Goal: Task Accomplishment & Management: Use online tool/utility

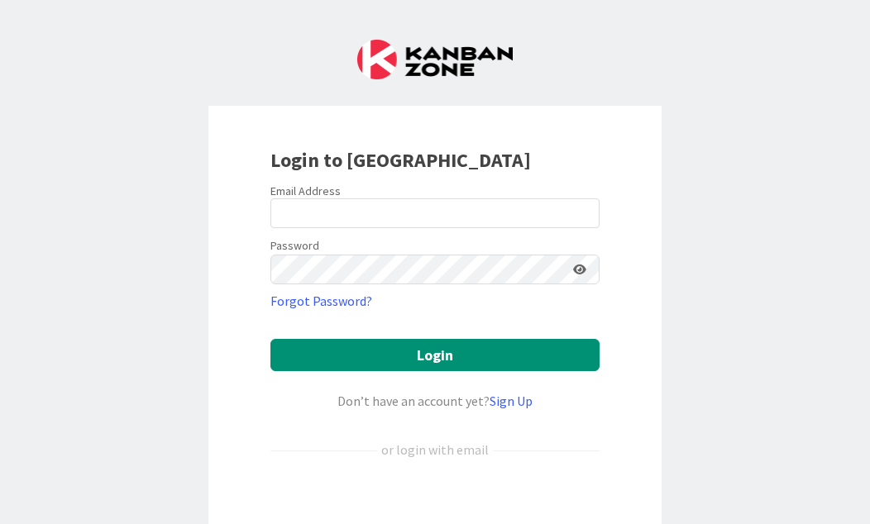
click at [528, 501] on div "Sign in with Google. Opens in new tab" at bounding box center [434, 505] width 329 height 36
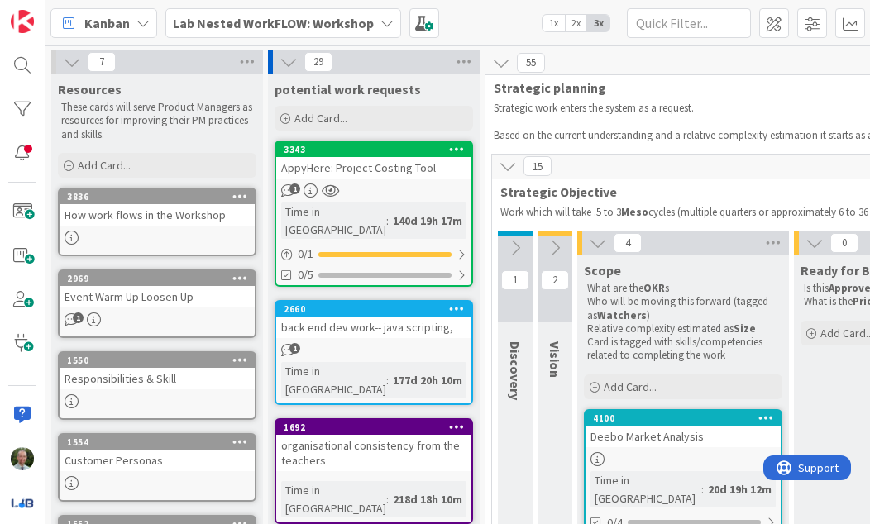
click at [363, 17] on b "Lab Nested WorkFLOW: Workshop" at bounding box center [273, 23] width 201 height 17
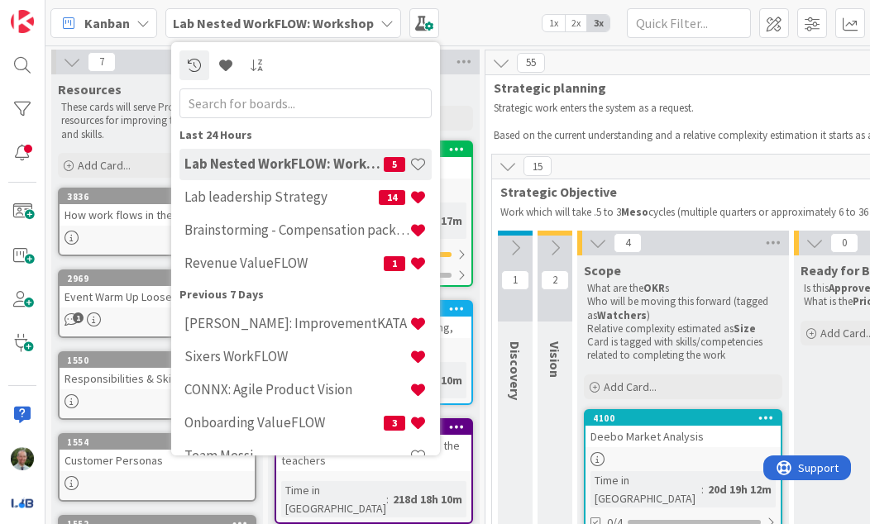
click at [314, 200] on h4 "Lab leadership Strategy" at bounding box center [281, 196] width 194 height 17
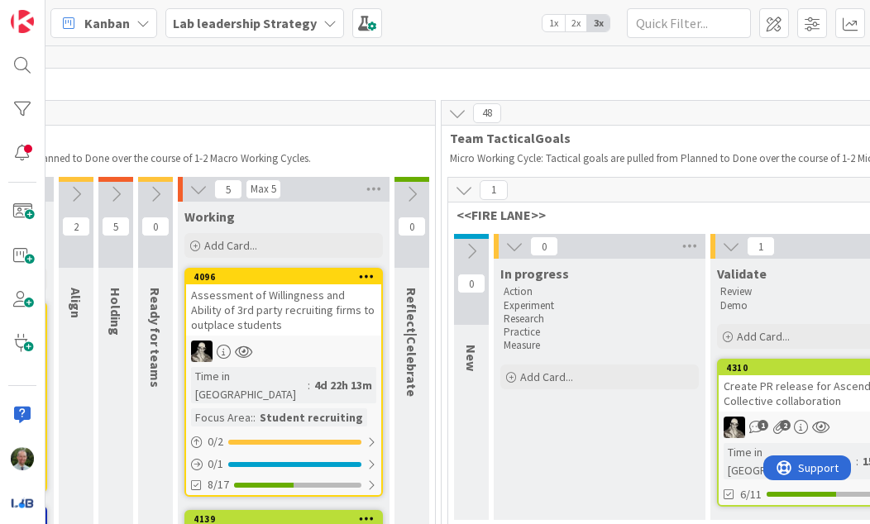
scroll to position [7, 731]
click at [459, 184] on icon at bounding box center [463, 190] width 18 height 18
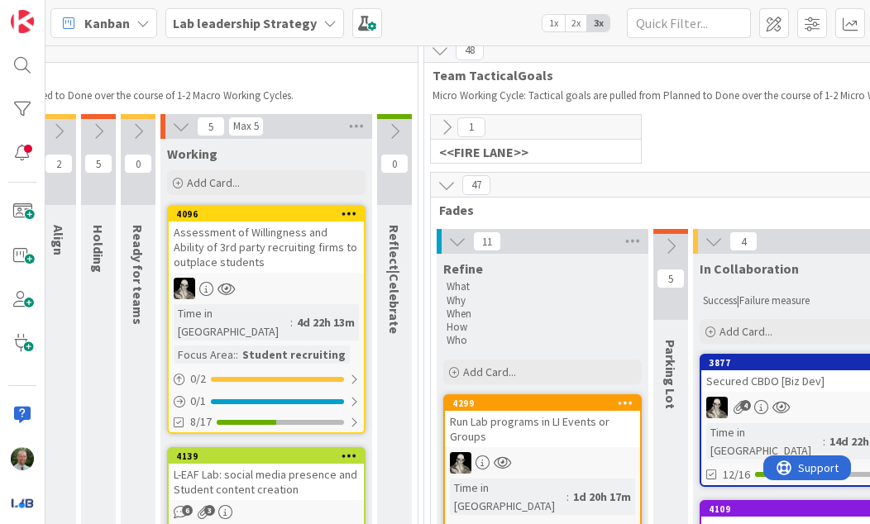
scroll to position [69, 747]
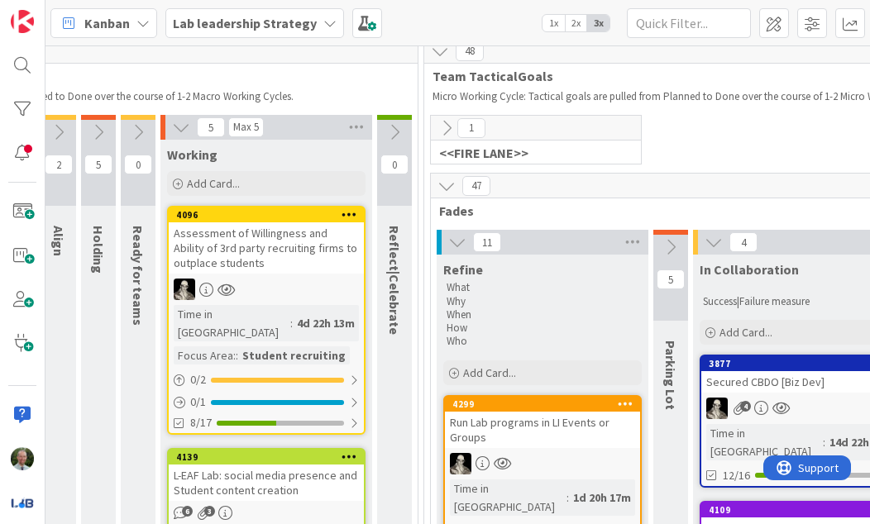
click at [503, 369] on span "Add Card..." at bounding box center [489, 372] width 53 height 15
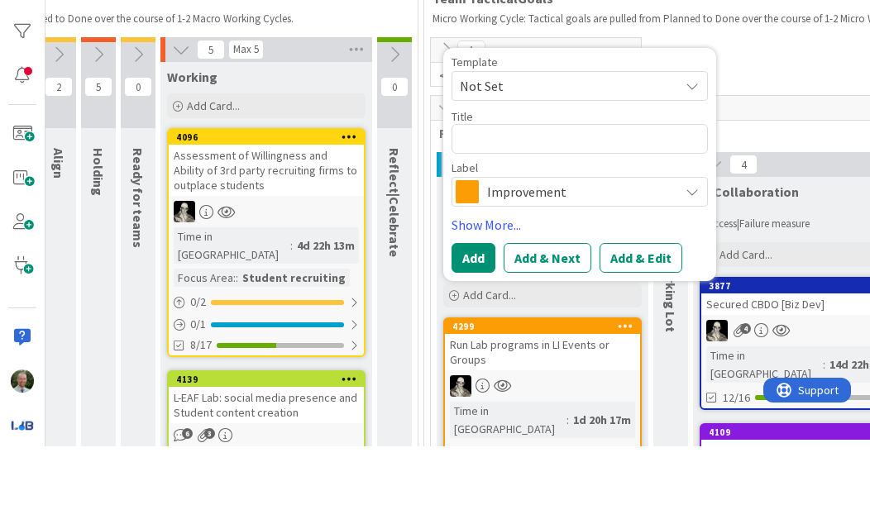
click at [545, 202] on textarea at bounding box center [579, 217] width 256 height 30
type textarea "x"
type textarea "R"
type textarea "x"
type textarea "Ro"
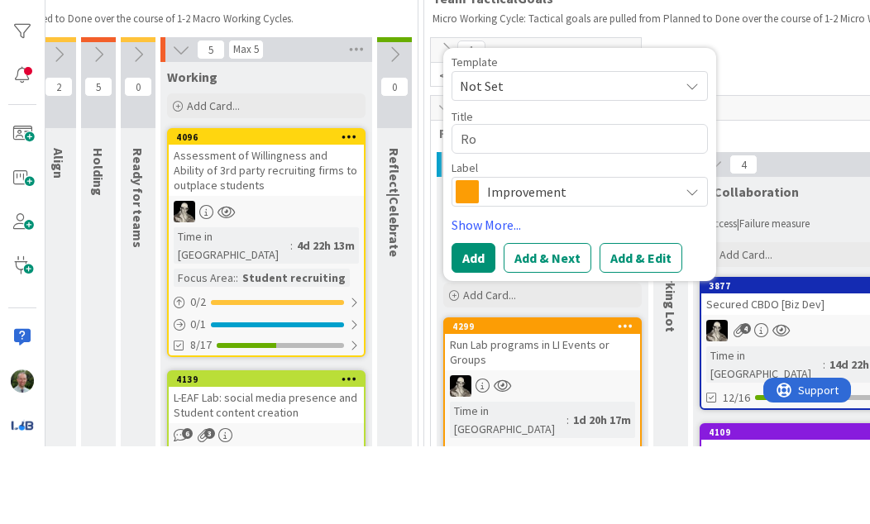
type textarea "x"
type textarea "Rol"
type textarea "x"
type textarea "Role"
type textarea "x"
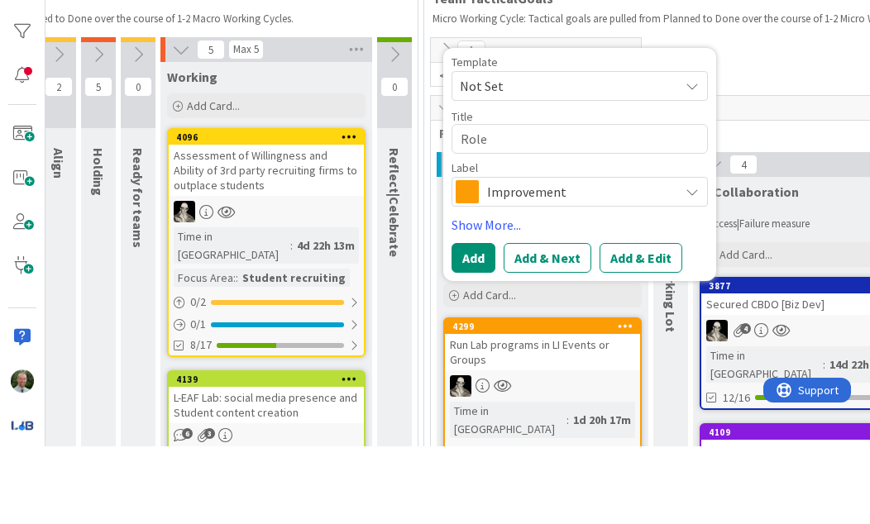
type textarea "Rol"
type textarea "x"
type textarea "Ro"
type textarea "x"
type textarea "R"
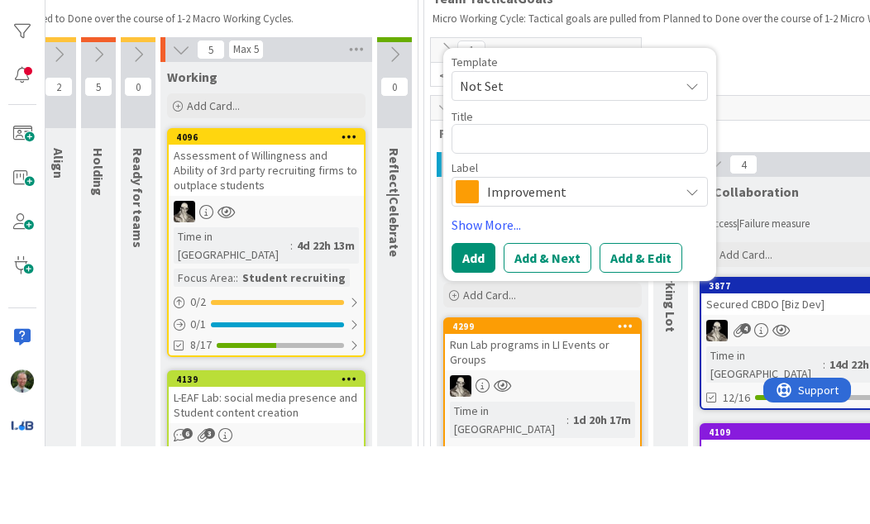
type textarea "x"
type textarea "I"
type textarea "x"
type textarea "In"
type textarea "x"
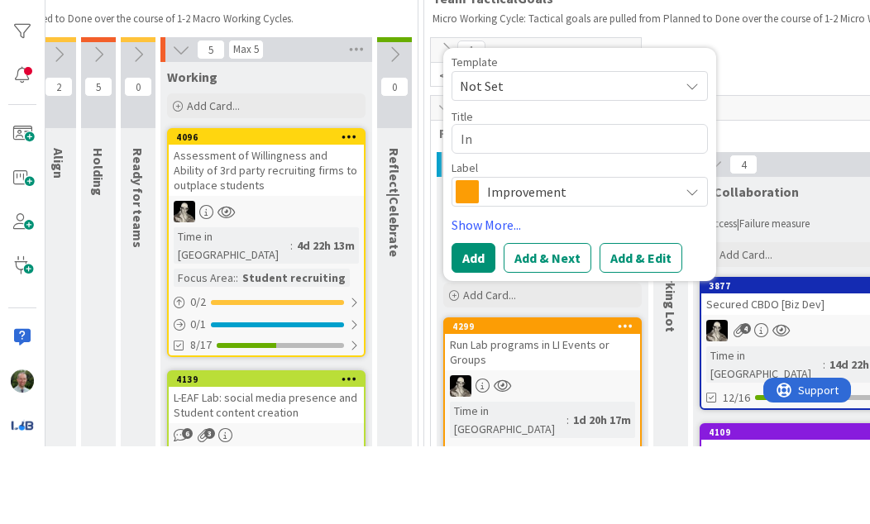
type textarea "Inc"
type textarea "x"
type textarea "Ince"
type textarea "x"
type textarea "Inc"
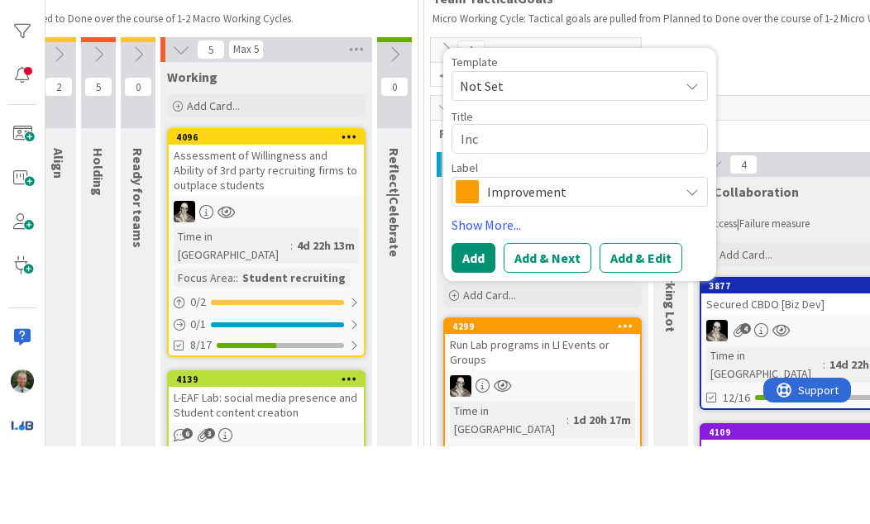
type textarea "x"
type textarea "Incr"
type textarea "x"
type textarea "Incre"
type textarea "x"
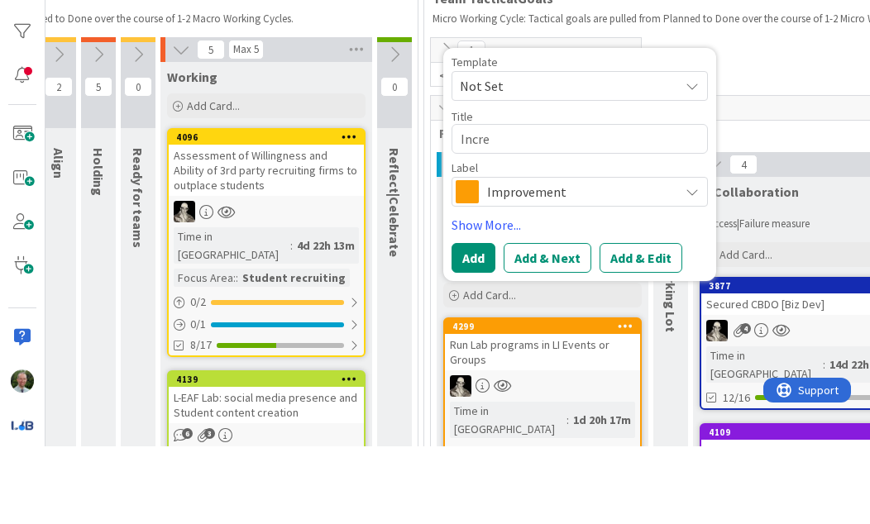
type textarea "Increa"
type textarea "x"
type textarea "Increas"
type textarea "x"
type textarea "Increase"
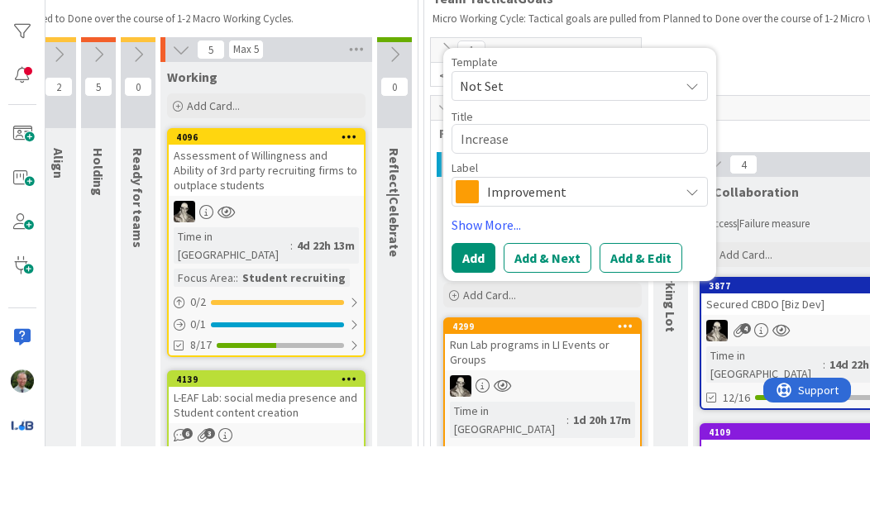
type textarea "x"
type textarea "Increased"
type textarea "x"
type textarea "Increased"
type textarea "x"
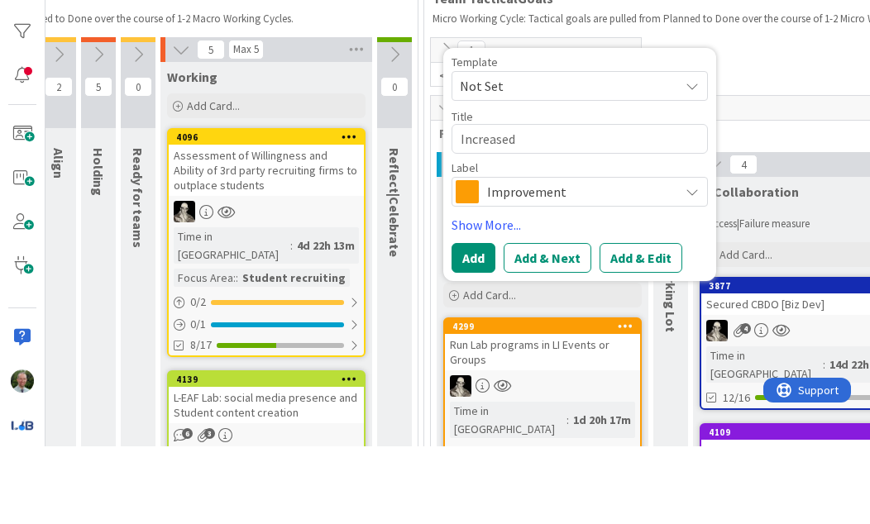
type textarea "Increased r"
type textarea "x"
type textarea "Increased ro"
type textarea "x"
type textarea "Increased rol"
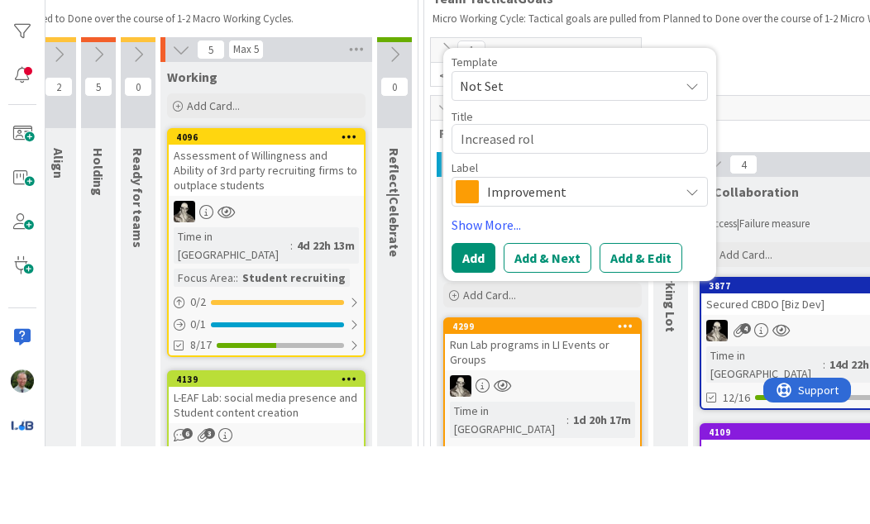
type textarea "x"
type textarea "Increased role"
type textarea "x"
type textarea "Increased role"
type textarea "x"
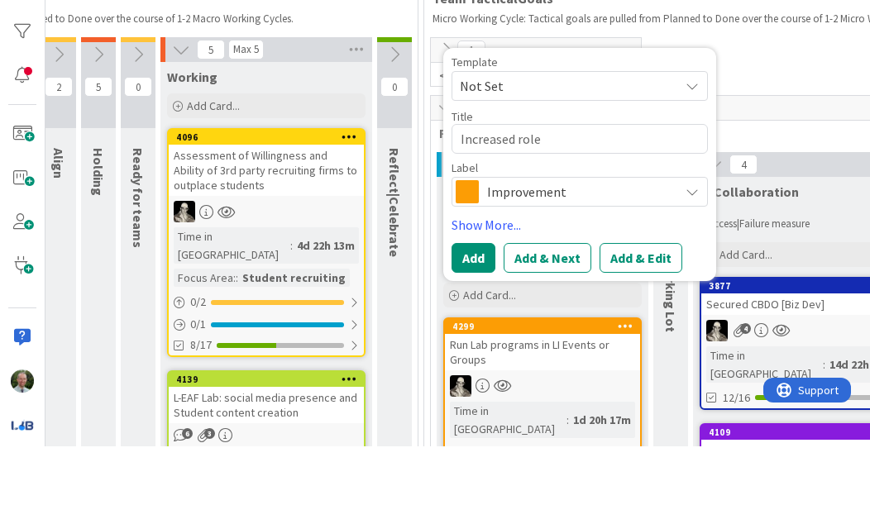
type textarea "Increased role c"
type textarea "x"
type textarea "Increased role cl"
type textarea "x"
type textarea "Increased role cla"
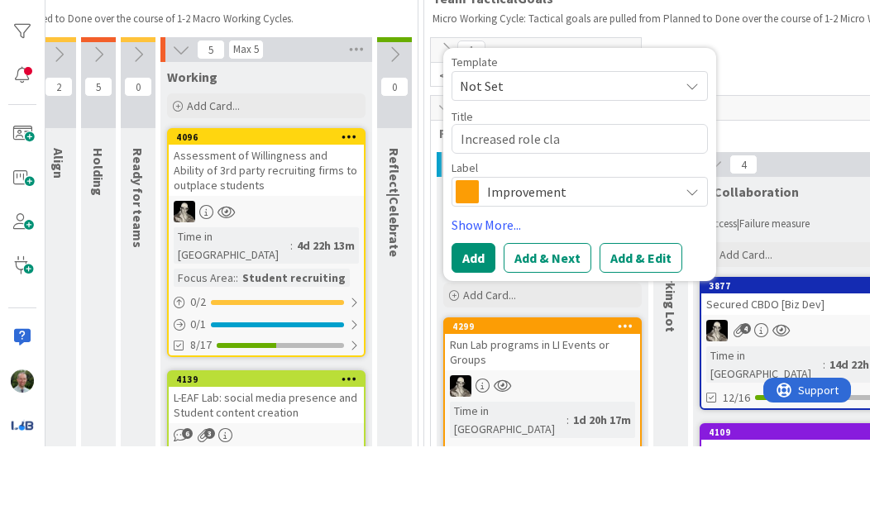
type textarea "x"
type textarea "Increased role clar"
type textarea "x"
type textarea "Increased role clari"
type textarea "x"
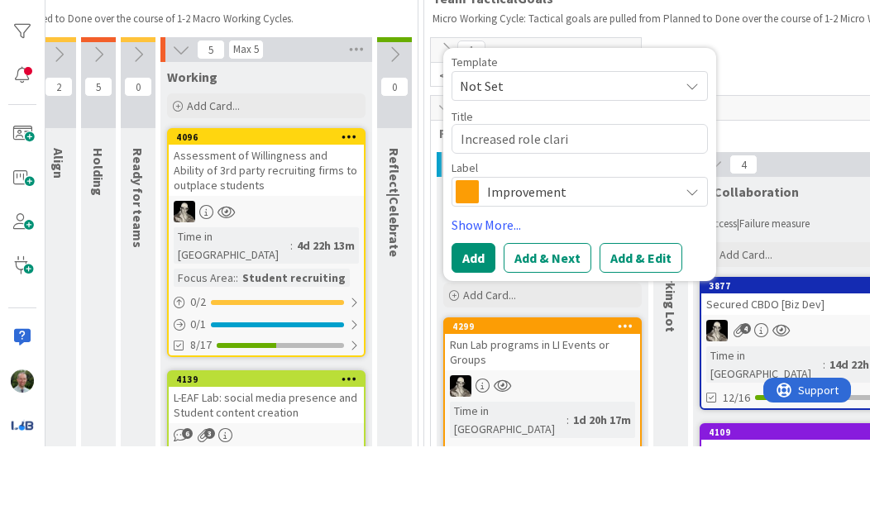
type textarea "Increased role clarit"
type textarea "x"
type textarea "Increased role clarity"
type textarea "x"
type textarea "Increased role clarity"
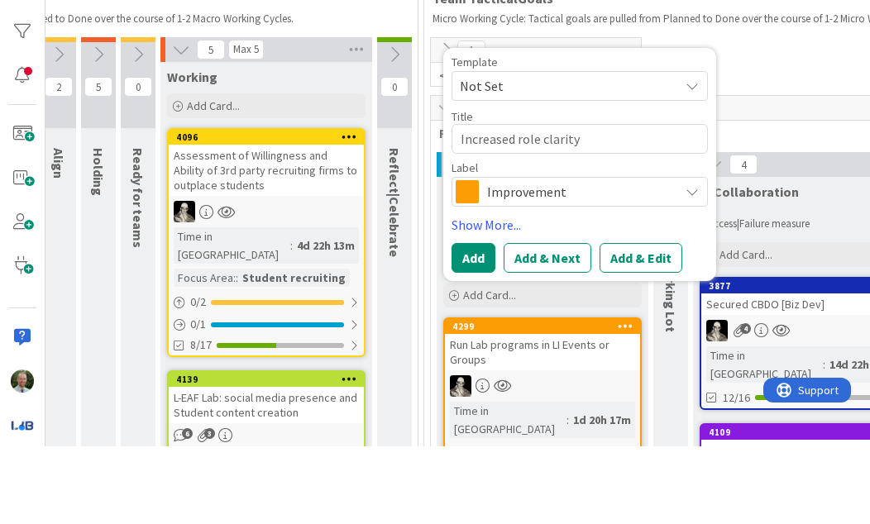
type textarea "x"
type textarea "Increased role clarity f"
type textarea "x"
type textarea "Increased role clarity fo"
type textarea "x"
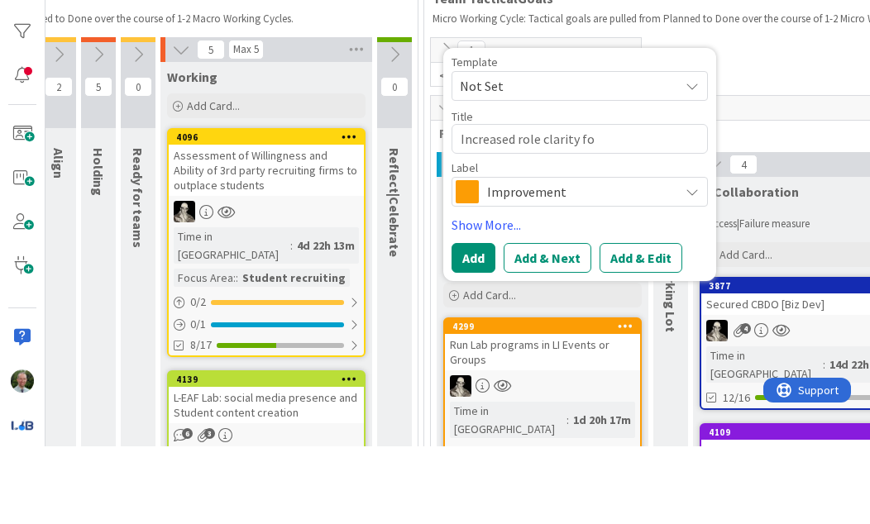
type textarea "Increased role clarity for"
type textarea "x"
type textarea "Increased role clarity for"
type textarea "x"
type textarea "Increased role clarity for"
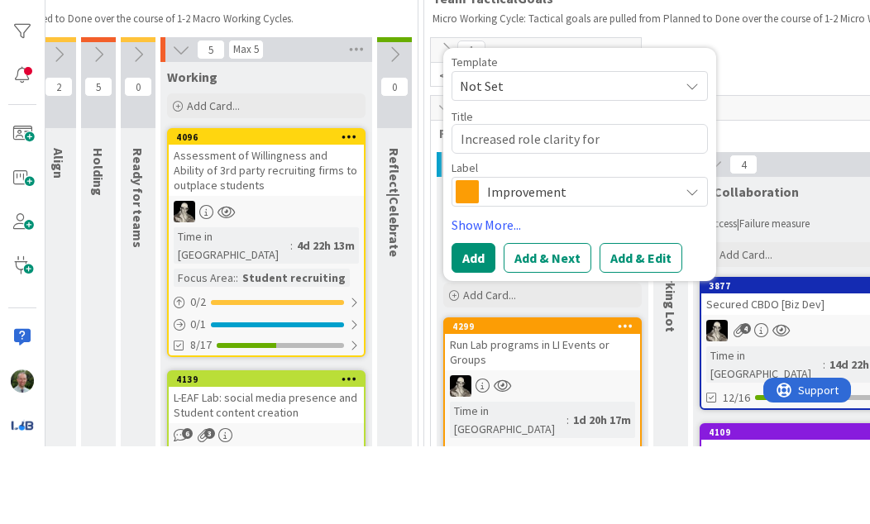
type textarea "x"
type textarea "Increased role clarity fo"
type textarea "x"
type textarea "Increased role clarity f"
type textarea "x"
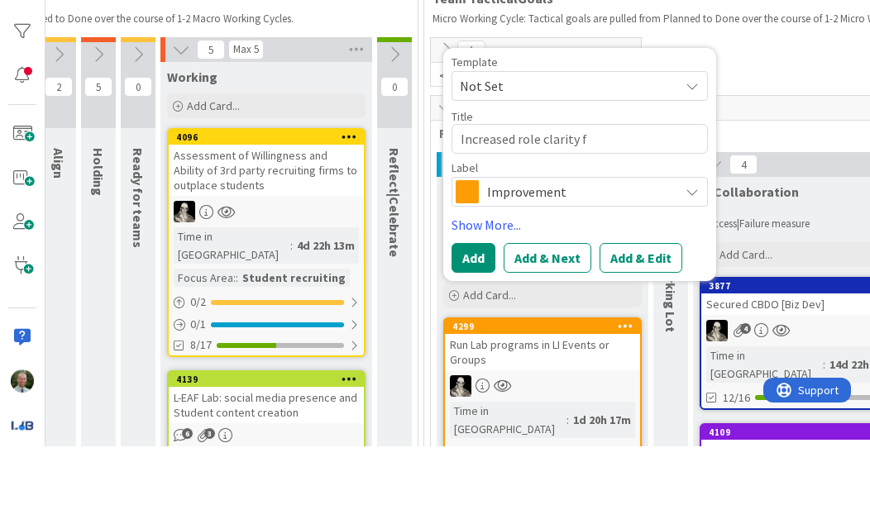
type textarea "Increased role clarity"
type textarea "x"
type textarea "Increased role clarity w"
type textarea "x"
type textarea "Increased role clarity wi"
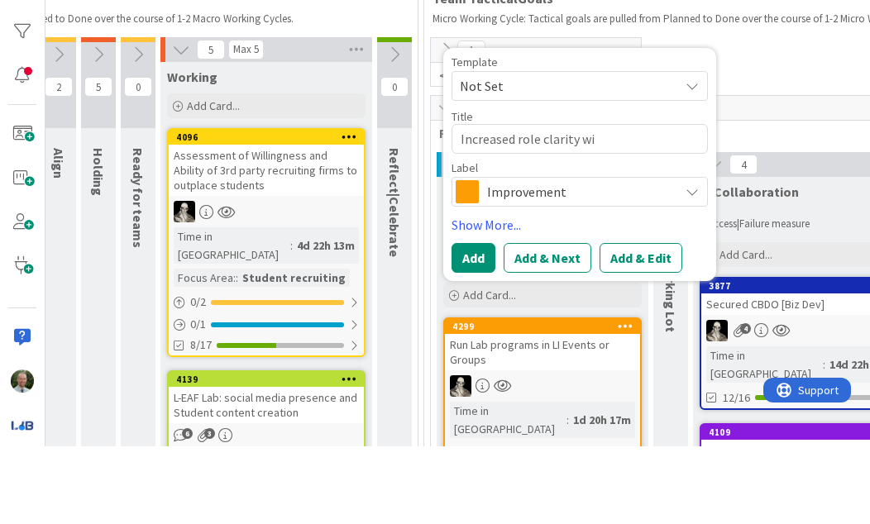
type textarea "x"
type textarea "Increased role clarity wit"
type textarea "x"
type textarea "Increased role clarity witi"
type textarea "x"
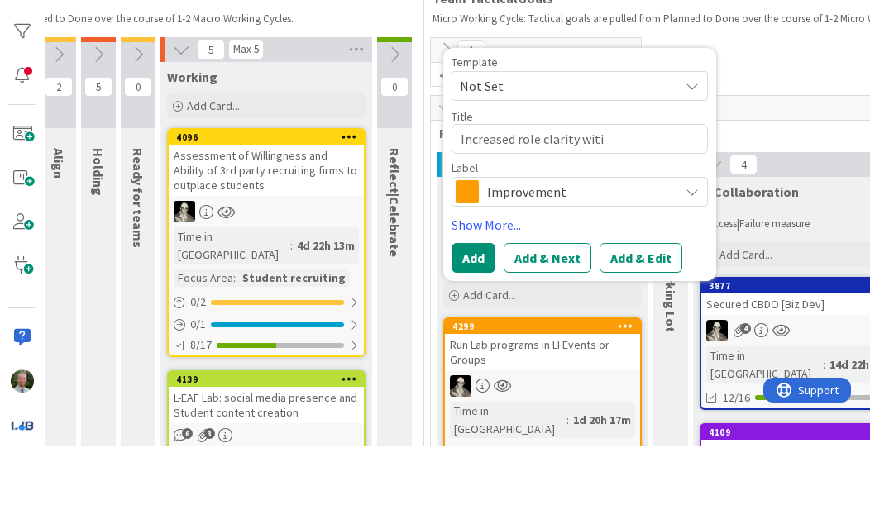
type textarea "Increased role clarity wit"
type textarea "x"
type textarea "Increased role clarity witi"
type textarea "x"
type textarea "Increased role clarity witin"
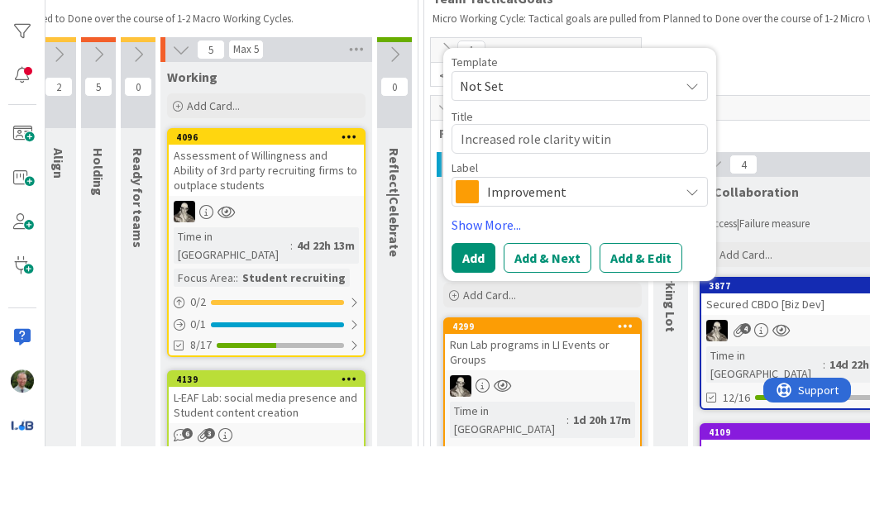
type textarea "x"
type textarea "Increased role clarity within"
type textarea "x"
type textarea "Increased role clarity within"
type textarea "x"
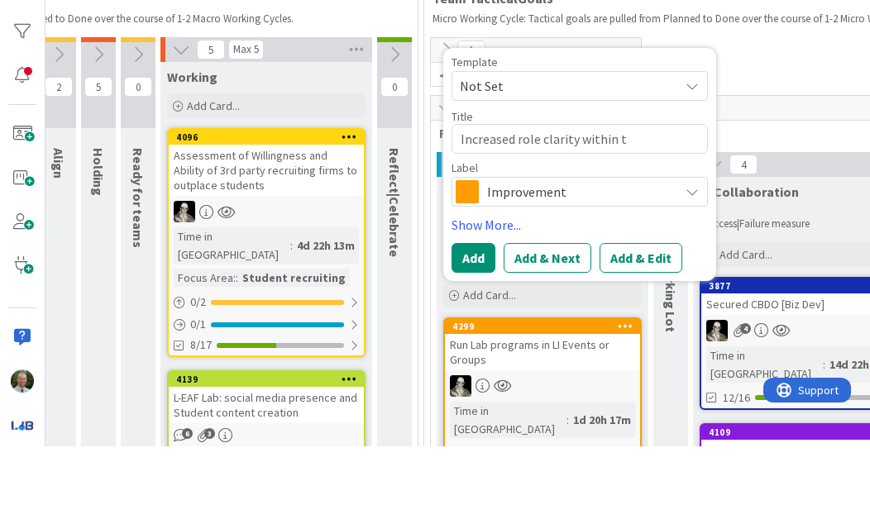
type textarea "Increased role clarity within te"
type textarea "x"
type textarea "Increased role clarity within tea"
type textarea "x"
type textarea "Increased role clarity within team"
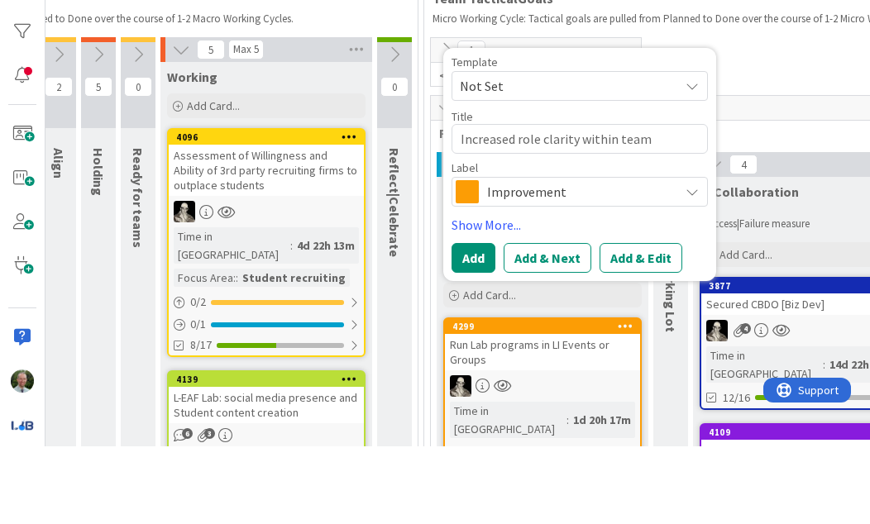
type textarea "x"
type textarea "Increased role clarity within team"
type textarea "x"
type textarea "Increased role clarity within team ["
type textarea "x"
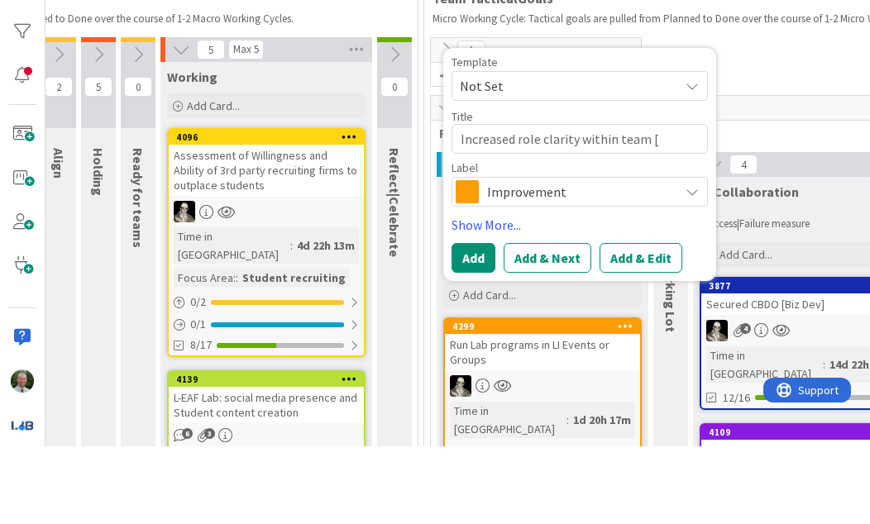
type textarea "Increased role clarity within team [s"
type textarea "x"
type textarea "Increased role clarity within team [sh"
type textarea "x"
type textarea "Increased role clarity within team [sho"
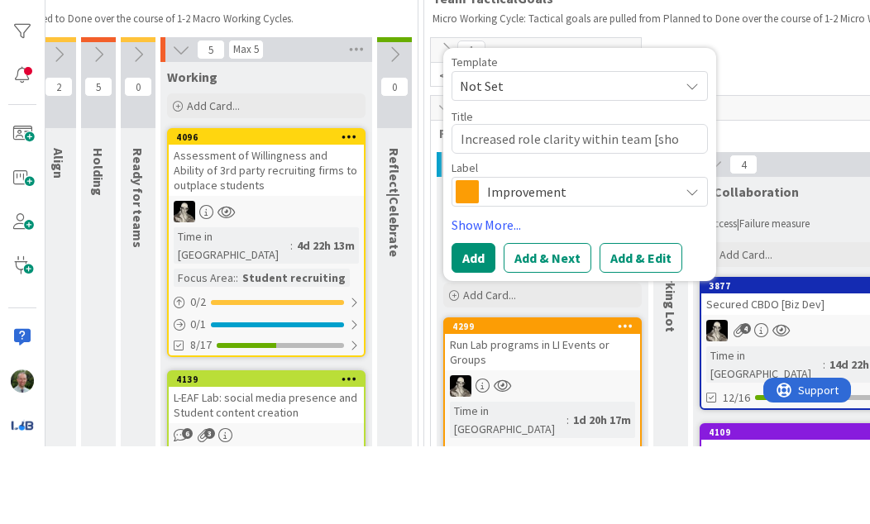
type textarea "x"
type textarea "Increased role clarity within team [shor"
type textarea "x"
type textarea "Increased role clarity within team [short"
type textarea "x"
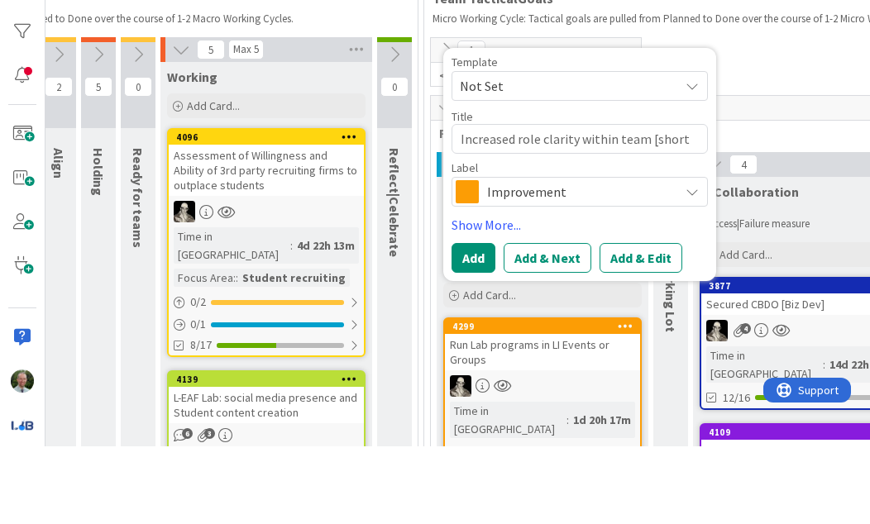
type textarea "Increased role clarity within team [short,"
type textarea "x"
type textarea "Increased role clarity within team [short,"
type textarea "x"
type textarea "Increased role clarity within team [short, m"
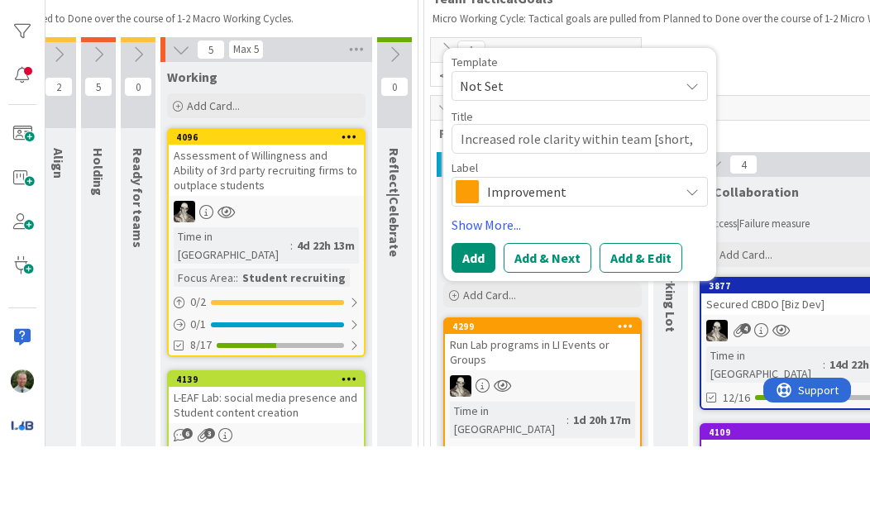
type textarea "x"
type textarea "Increased role clarity within team [short, me"
type textarea "x"
type textarea "Increased role clarity within team [short, med"
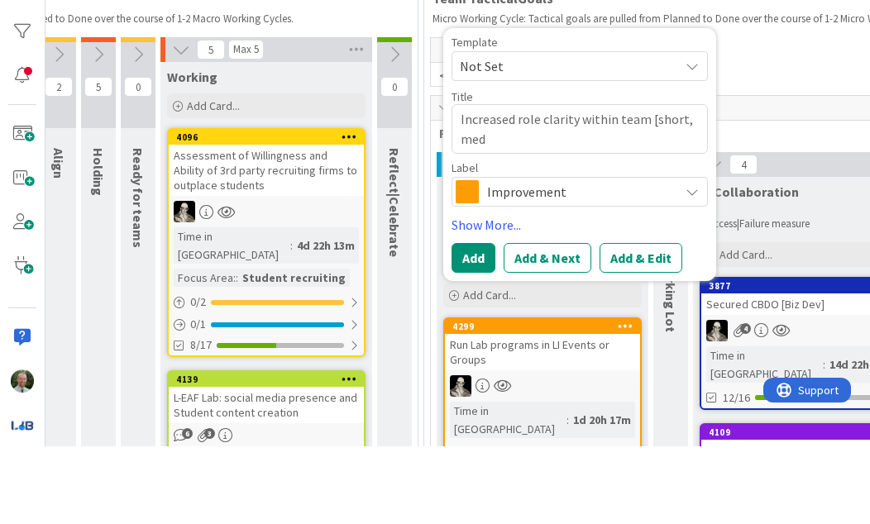
type textarea "x"
type textarea "Increased role clarity within team [short, medi"
type textarea "x"
type textarea "Increased role clarity within team [short, mediu"
type textarea "x"
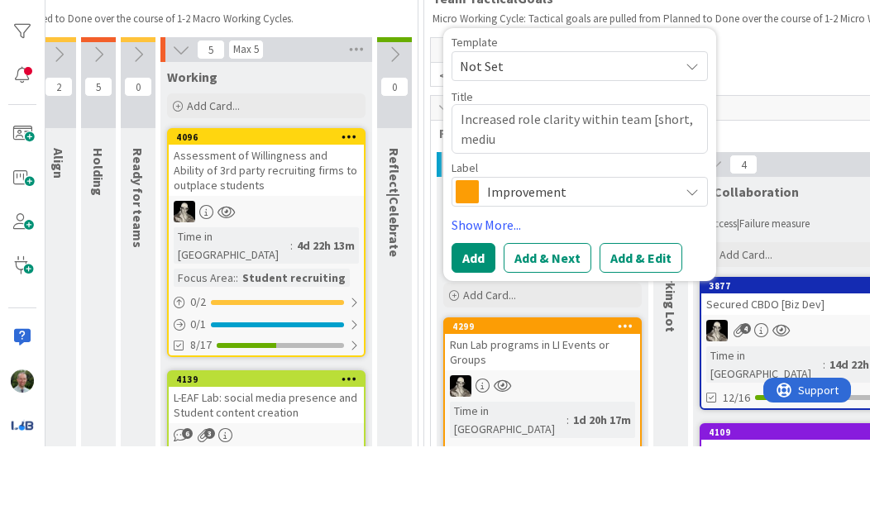
type textarea "Increased role clarity within team [short, medium"
type textarea "x"
type textarea "Increased role clarity within team [short, medium,"
type textarea "x"
type textarea "Increased role clarity within team [short, medium,"
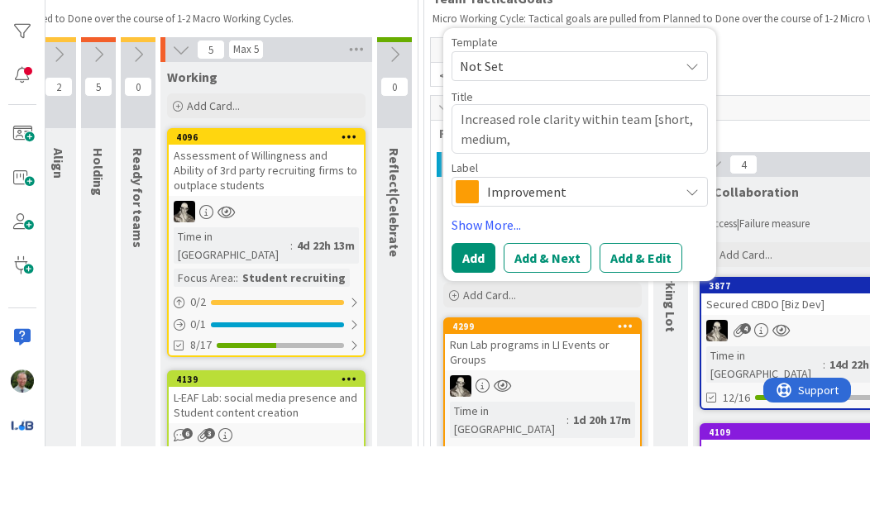
type textarea "x"
type textarea "Increased role clarity within team [short, medium, l"
type textarea "x"
type textarea "Increased role clarity within team [short, medium, lo"
type textarea "x"
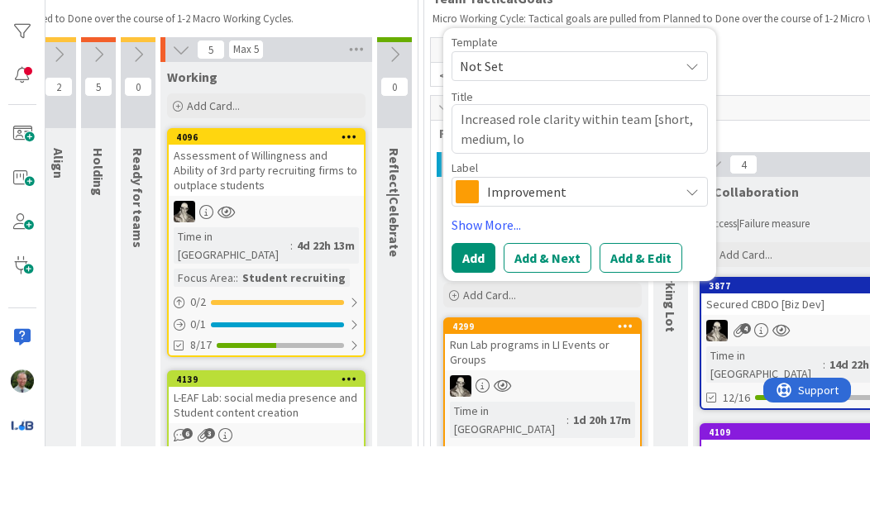
type textarea "Increased role clarity within team [short, medium, lon"
type textarea "x"
type textarea "Increased role clarity within team [short, medium, long"
type textarea "x"
type textarea "Increased role clarity within team [short, medium, long"
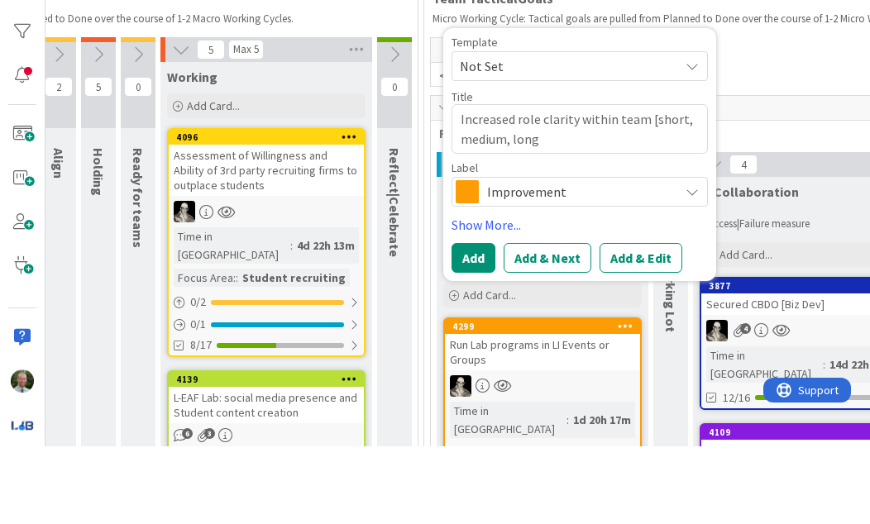
type textarea "x"
type textarea "Increased role clarity within team [short, medium, long t"
type textarea "x"
type textarea "Increased role clarity within team [short, medium, long te"
type textarea "x"
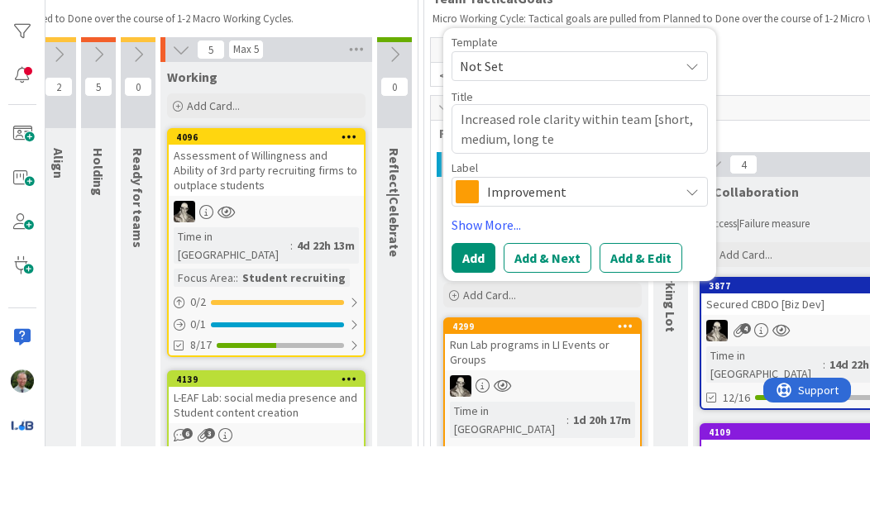
type textarea "Increased role clarity within team [short, medium, long ter"
type textarea "x"
type textarea "Increased role clarity within team [short, medium, long term"
type textarea "x"
type textarea "Increased role clarity within team [short, medium, long term]"
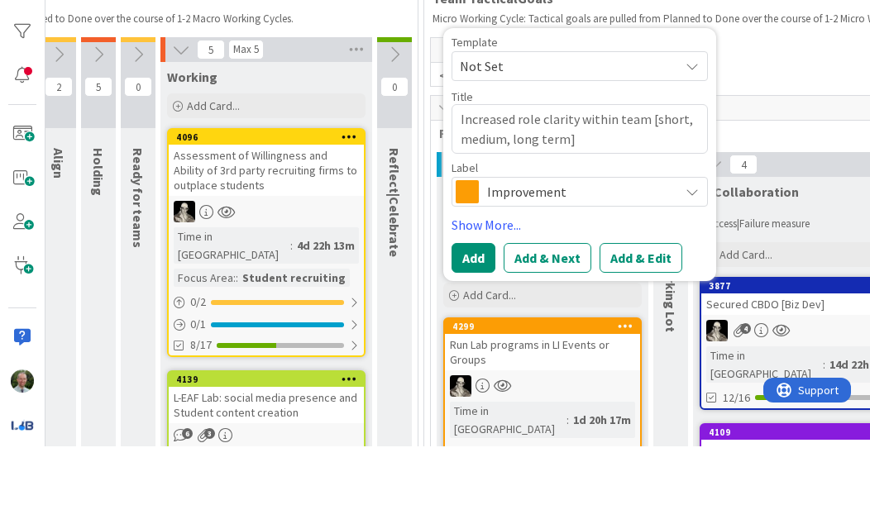
click at [644, 321] on button "Add & Edit" at bounding box center [640, 336] width 83 height 30
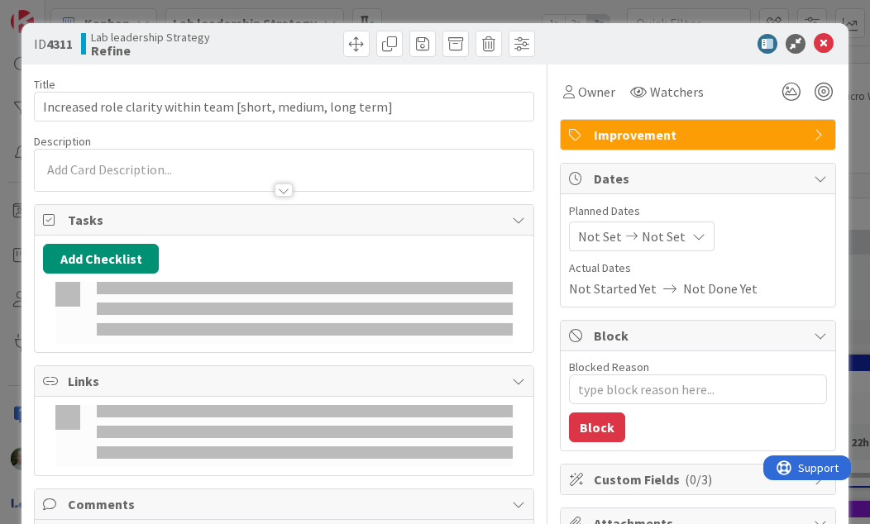
type textarea "x"
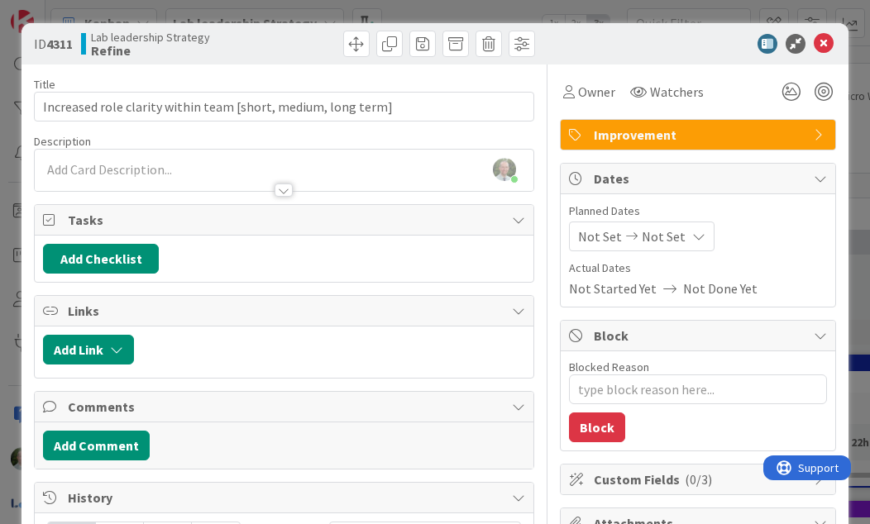
click at [156, 159] on div "[PERSON_NAME] just joined" at bounding box center [284, 170] width 498 height 41
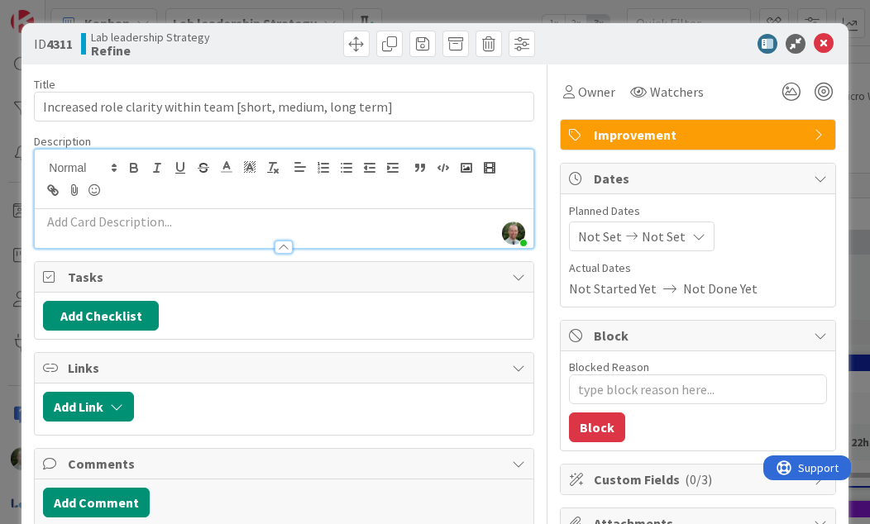
click at [107, 233] on div at bounding box center [284, 239] width 498 height 17
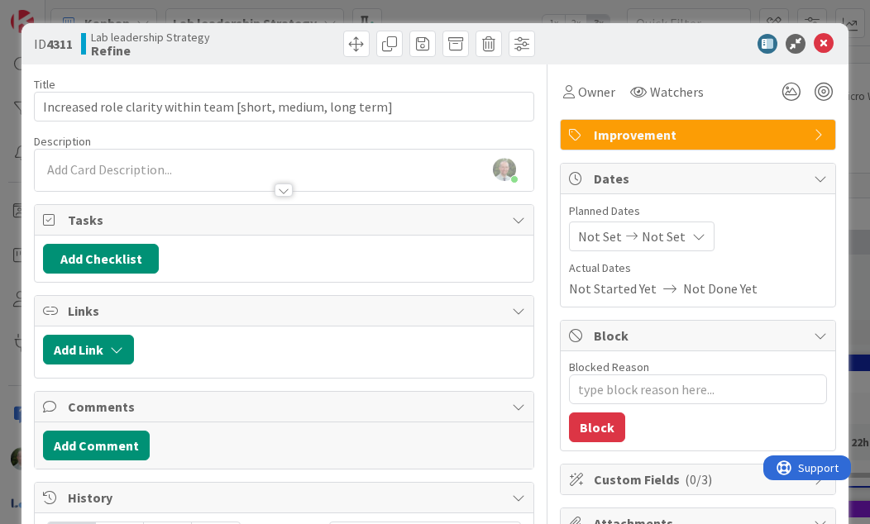
click at [112, 167] on p at bounding box center [283, 169] width 481 height 19
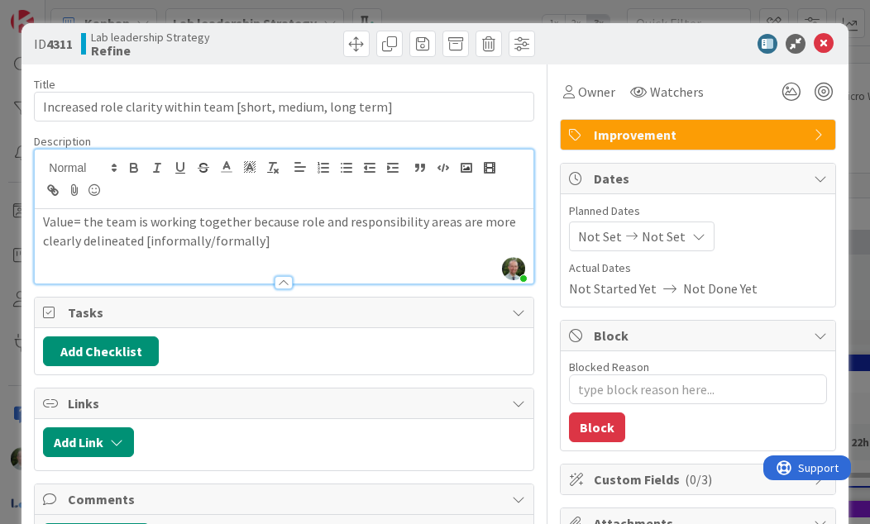
click at [188, 219] on p "Value= the team is working together because role and responsibility areas are m…" at bounding box center [283, 230] width 481 height 37
click at [245, 218] on p "Value= the team is working together because role and responsibility areas are m…" at bounding box center [283, 230] width 481 height 37
click at [470, 253] on div "Value= the team is working together with more effectiveness and efficiency beca…" at bounding box center [284, 246] width 498 height 74
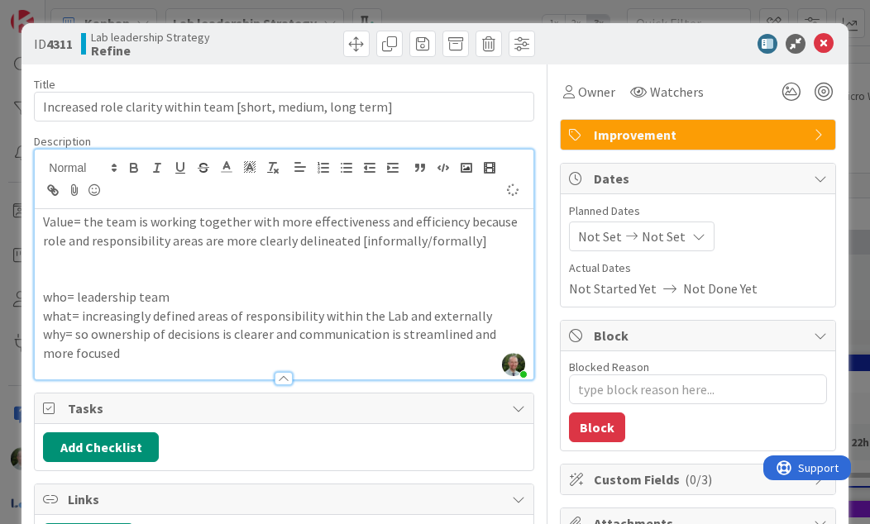
type textarea "x"
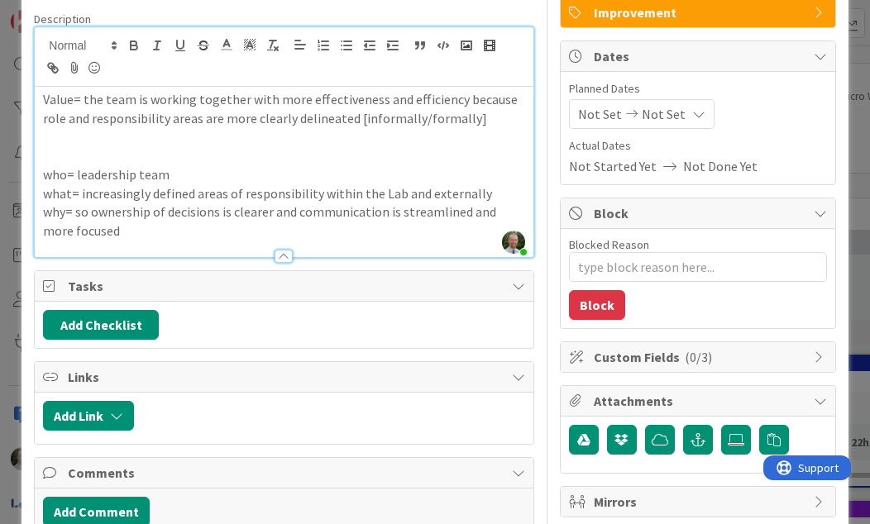
scroll to position [125, 0]
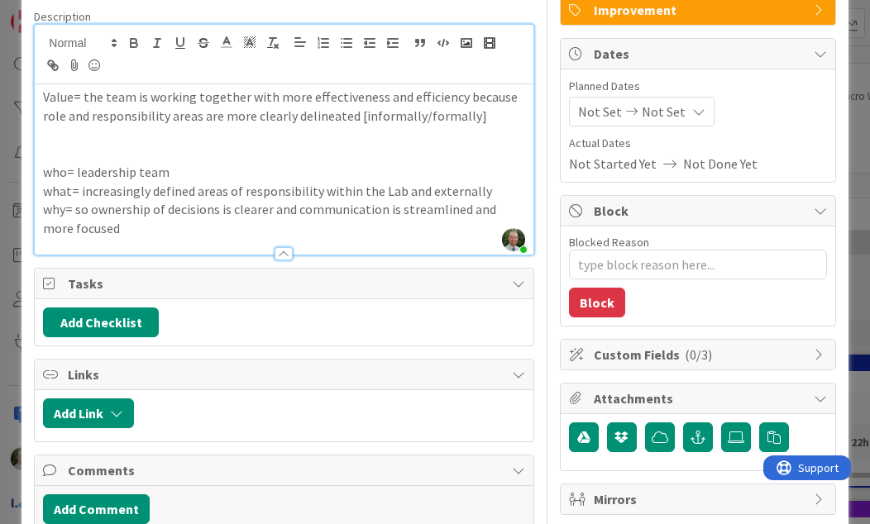
click at [108, 313] on button "Add Checklist" at bounding box center [101, 322] width 116 height 30
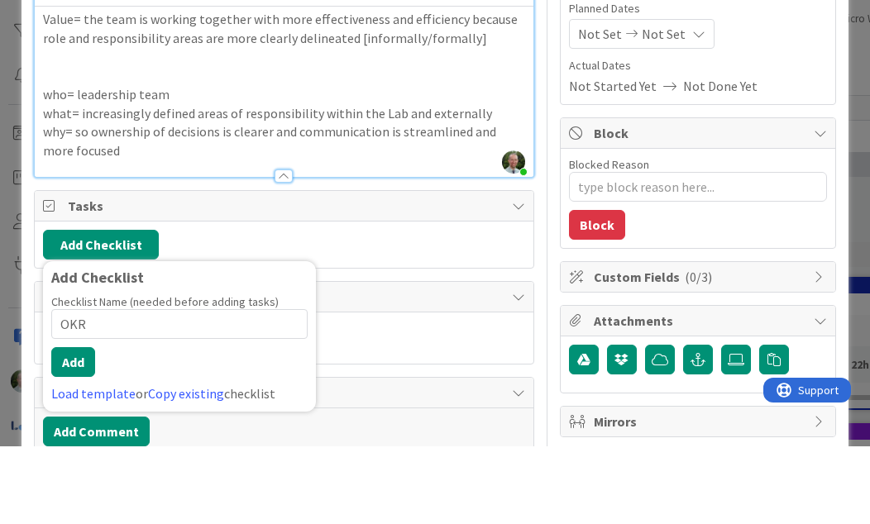
type input "OKRs"
click at [75, 425] on button "Add" at bounding box center [73, 440] width 44 height 30
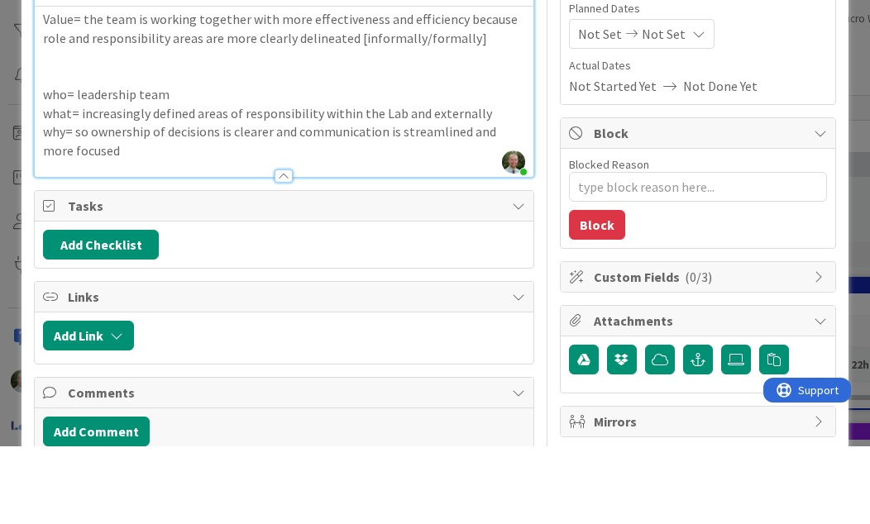
type textarea "x"
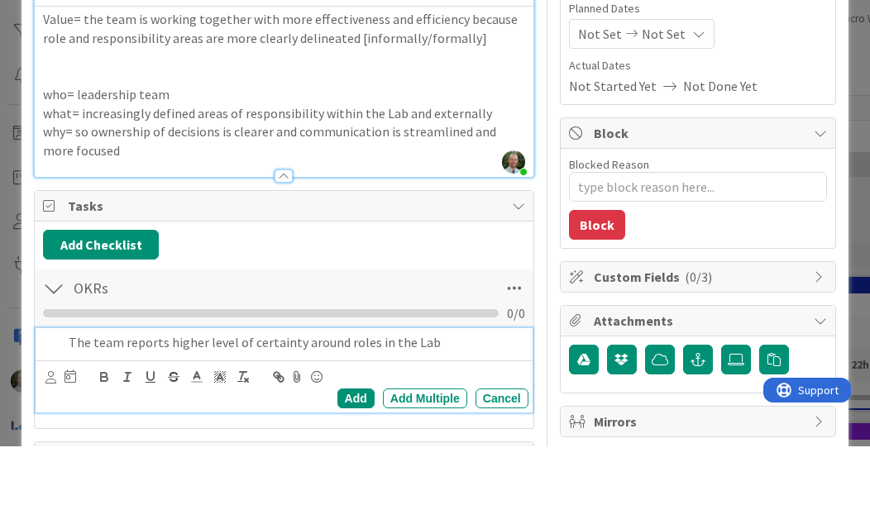
click at [45, 449] on icon at bounding box center [50, 455] width 11 height 12
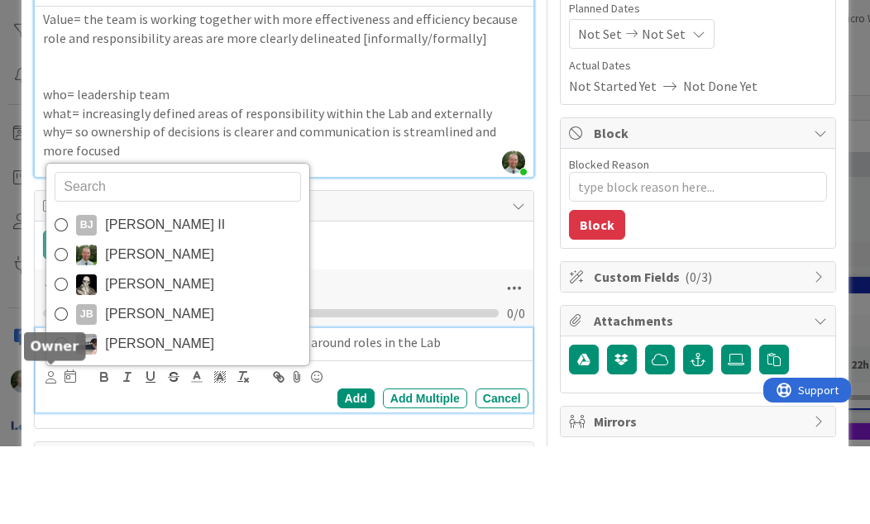
click at [125, 320] on span "[PERSON_NAME]" at bounding box center [159, 332] width 109 height 25
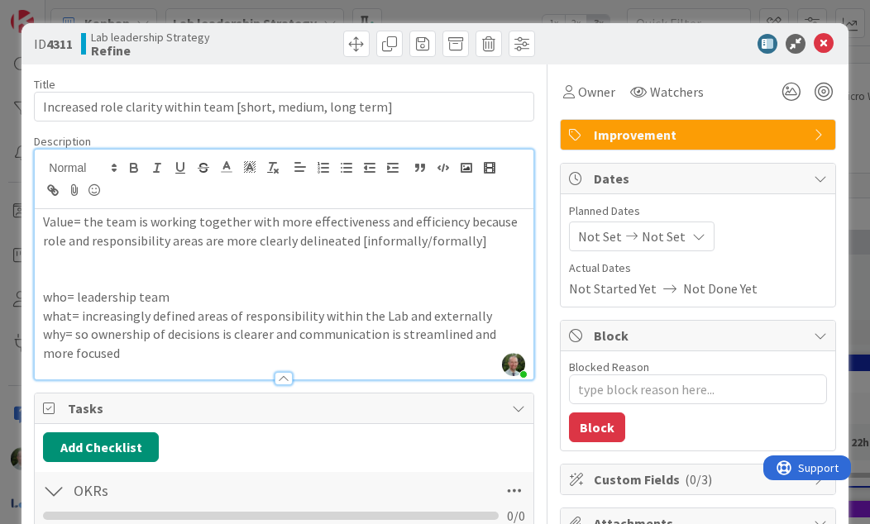
scroll to position [0, 0]
click at [590, 97] on span "Owner" at bounding box center [596, 92] width 37 height 20
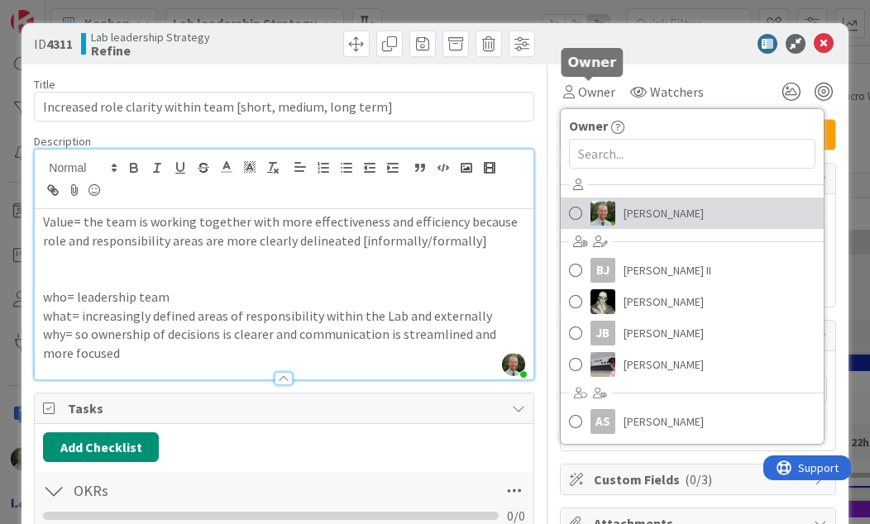
click at [647, 206] on span "[PERSON_NAME]" at bounding box center [663, 213] width 80 height 25
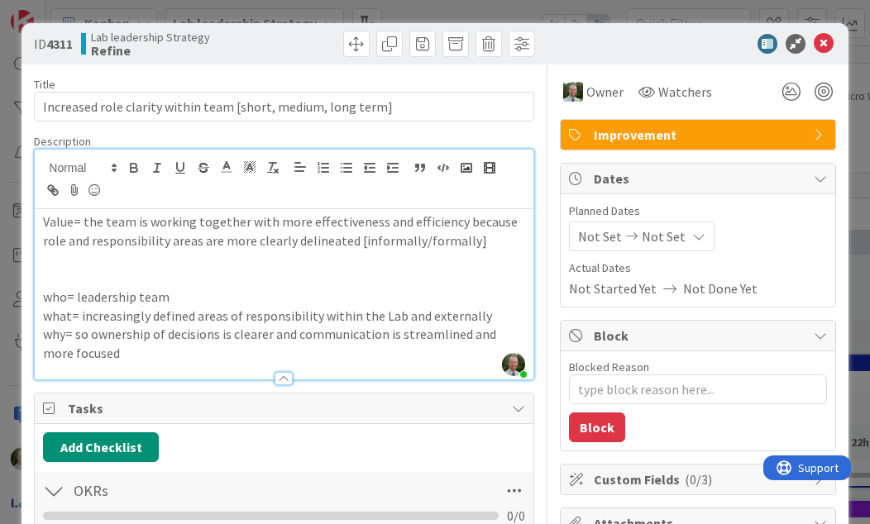
click at [679, 87] on span "Watchers" at bounding box center [685, 92] width 54 height 20
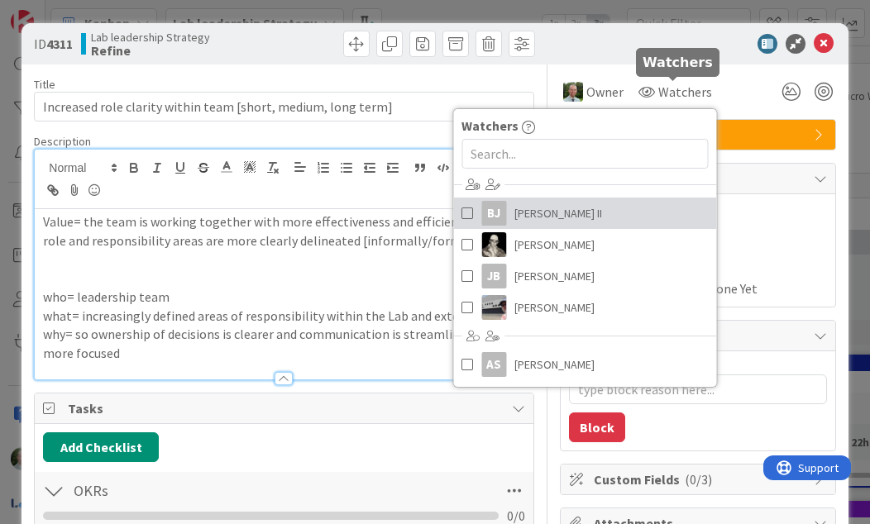
click at [560, 203] on span "[PERSON_NAME] II" at bounding box center [558, 213] width 88 height 25
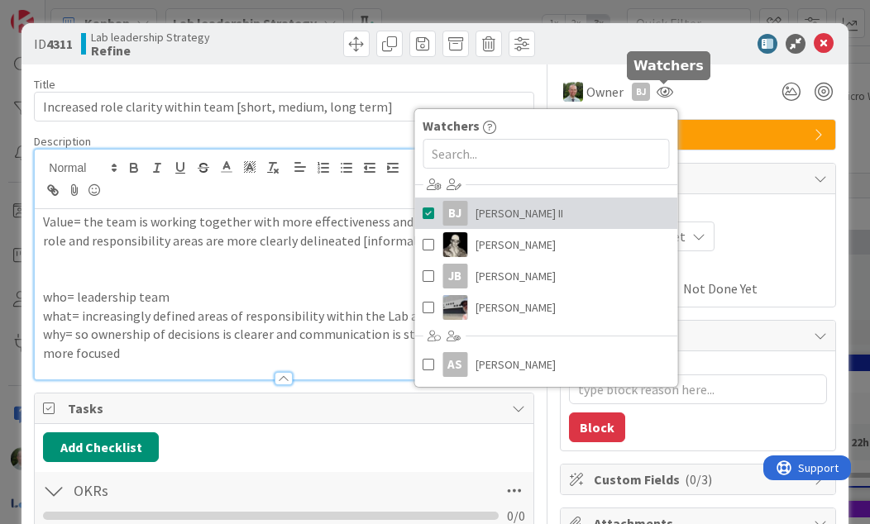
click at [559, 203] on link "[PERSON_NAME] [PERSON_NAME] II" at bounding box center [545, 213] width 263 height 31
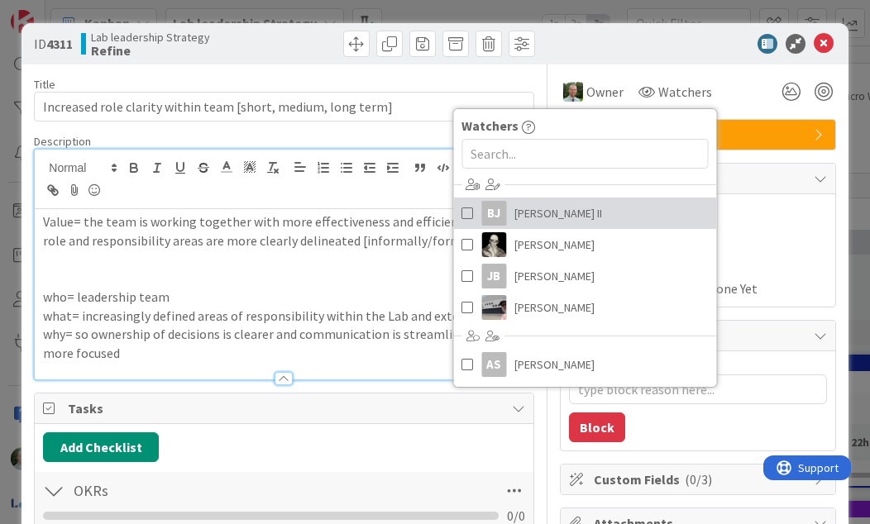
click at [512, 200] on link "[PERSON_NAME] [PERSON_NAME] II" at bounding box center [584, 213] width 263 height 31
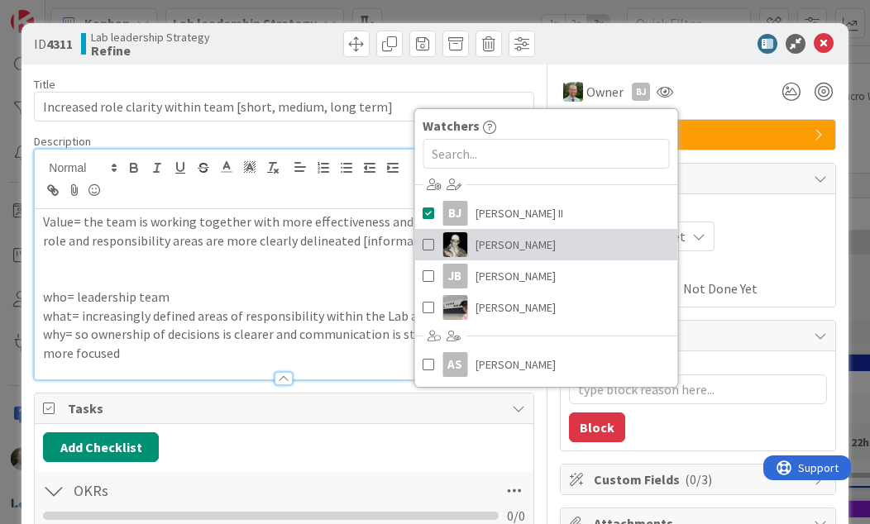
click at [435, 241] on link "[PERSON_NAME]" at bounding box center [545, 244] width 263 height 31
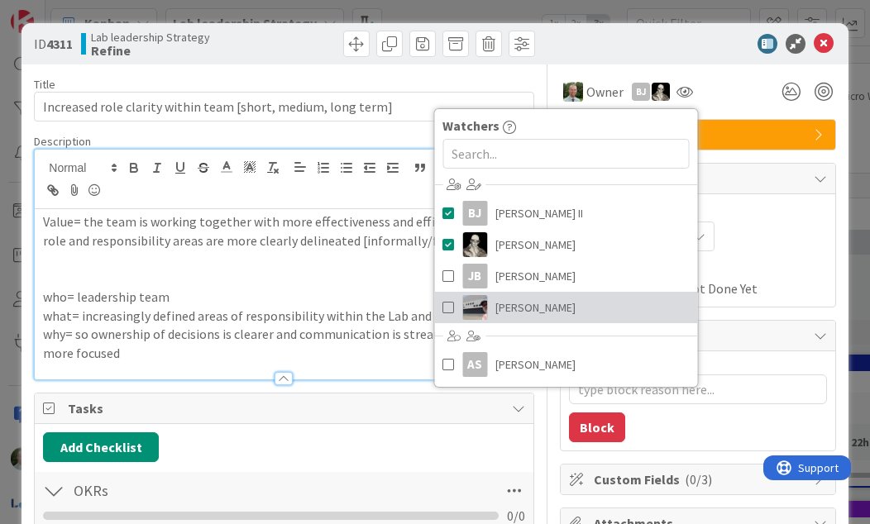
click at [445, 311] on span at bounding box center [448, 307] width 12 height 25
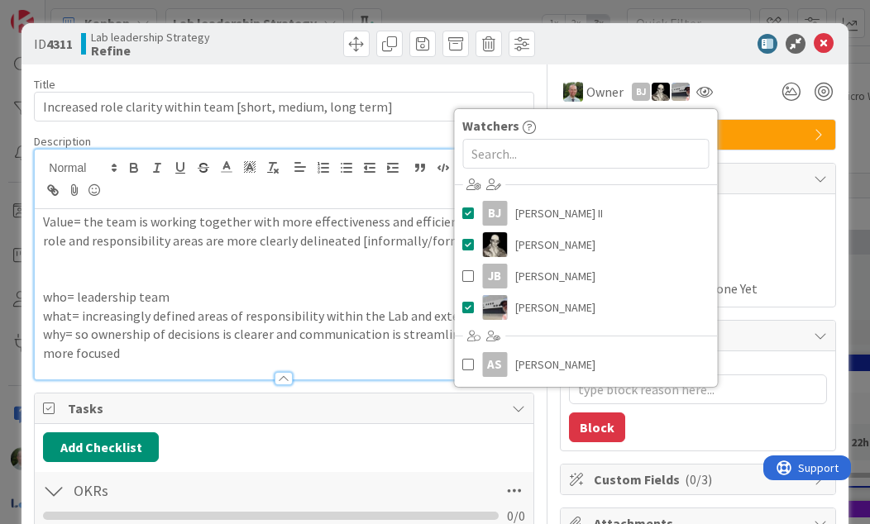
click at [801, 223] on div "Not Set Not Set" at bounding box center [698, 237] width 258 height 30
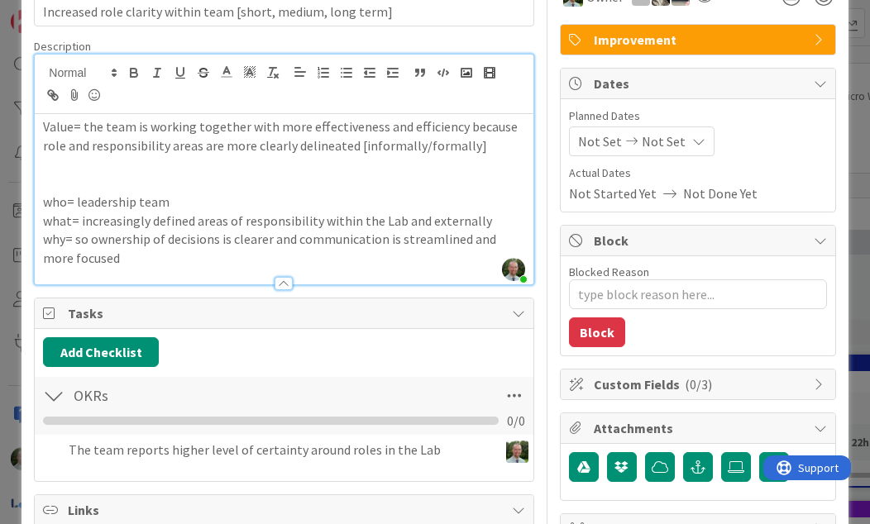
scroll to position [98, 0]
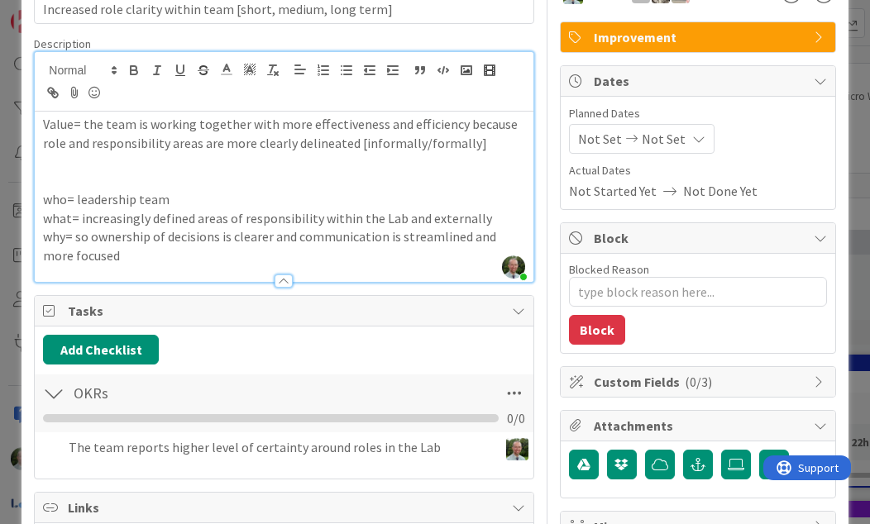
click at [329, 249] on p "why= so ownership of decisions is clearer and communication is streamlined and …" at bounding box center [283, 245] width 481 height 37
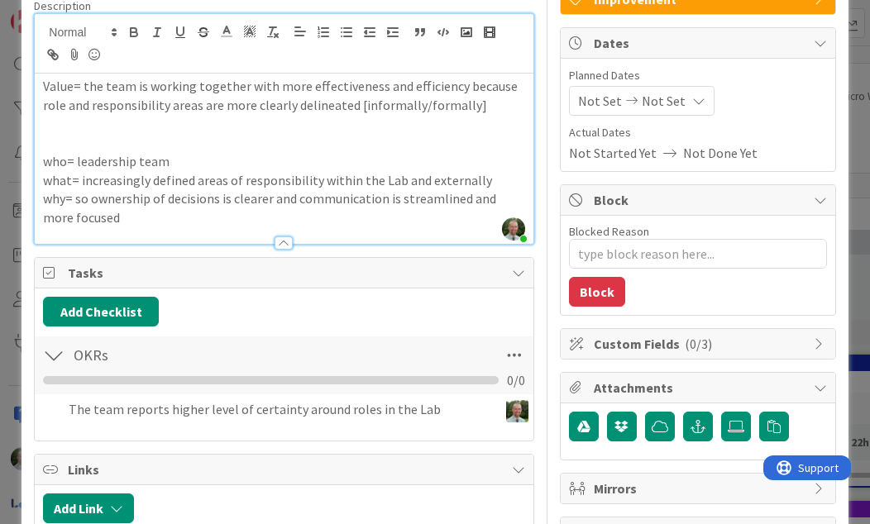
scroll to position [179, 0]
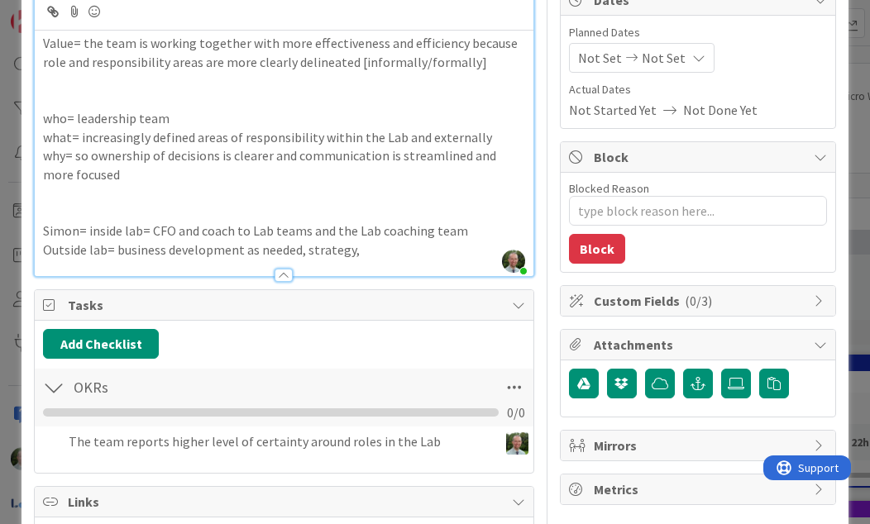
click at [448, 223] on p "Simon= inside lab= CFO and coach to Lab teams and the Lab coaching team" at bounding box center [283, 231] width 481 height 19
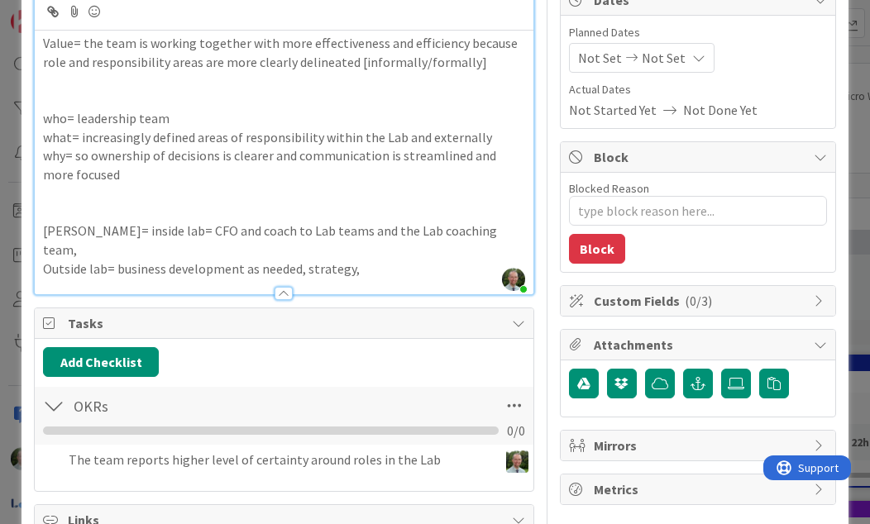
click at [185, 227] on p "[PERSON_NAME]= inside lab= CFO and coach to Lab teams and the Lab coaching team," at bounding box center [283, 240] width 481 height 37
click at [281, 260] on p "Outside lab= business development as needed, strategy," at bounding box center [283, 269] width 481 height 19
click at [397, 261] on p "Outside lab= business development in education as needed, strategy," at bounding box center [283, 269] width 481 height 19
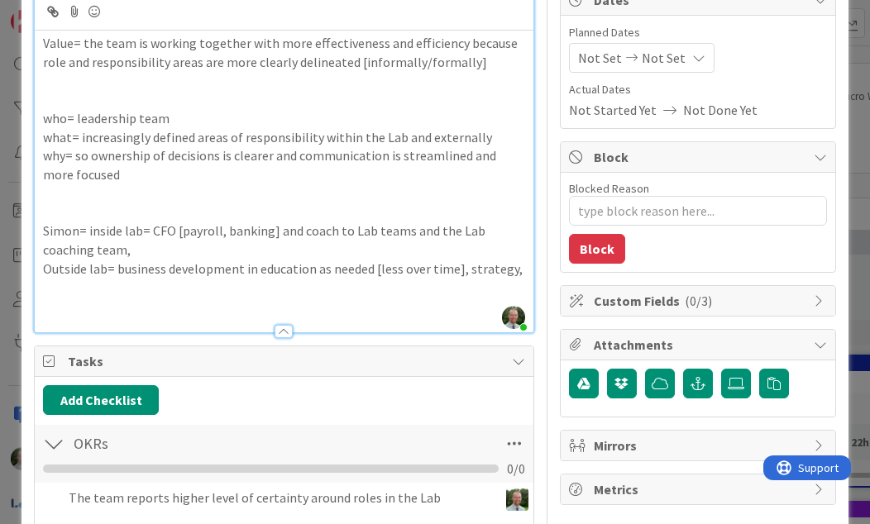
click at [265, 236] on p "Simon= inside lab= CFO [payroll, banking] and coach to Lab teams and the Lab co…" at bounding box center [283, 240] width 481 height 37
click at [177, 316] on p at bounding box center [283, 306] width 481 height 19
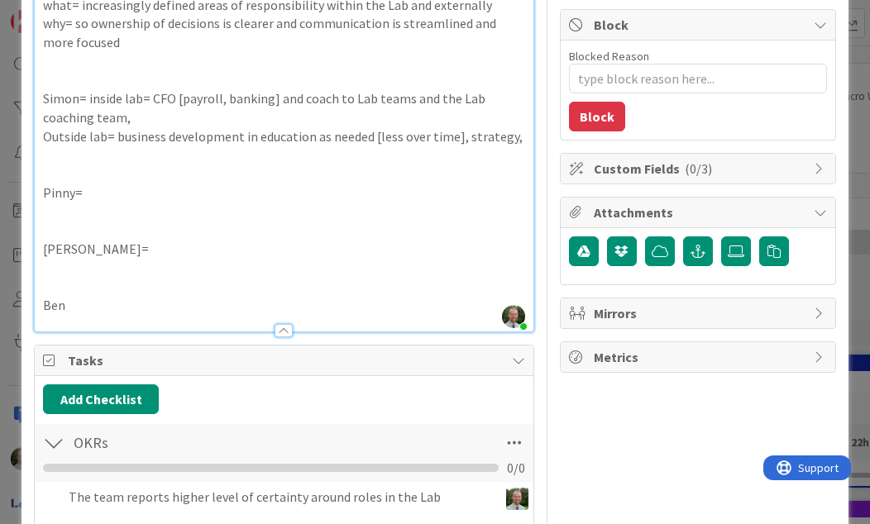
scroll to position [322, 0]
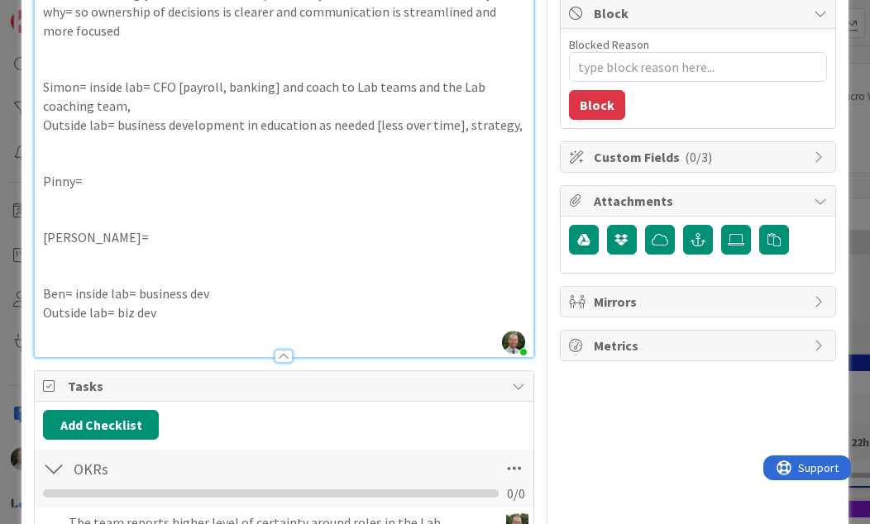
click at [120, 186] on p "Pinny=" at bounding box center [283, 181] width 481 height 19
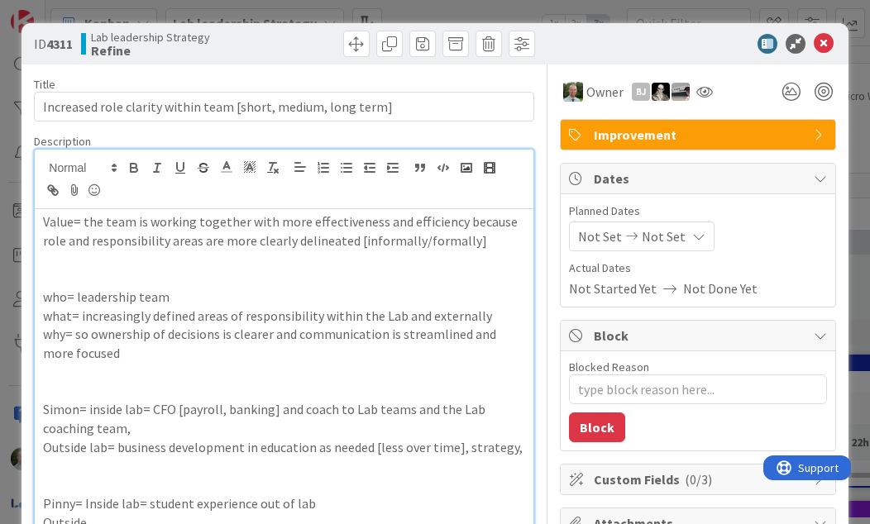
scroll to position [0, 0]
click at [496, 238] on p "Value= the team is working together with more effectiveness and efficiency beca…" at bounding box center [283, 230] width 481 height 37
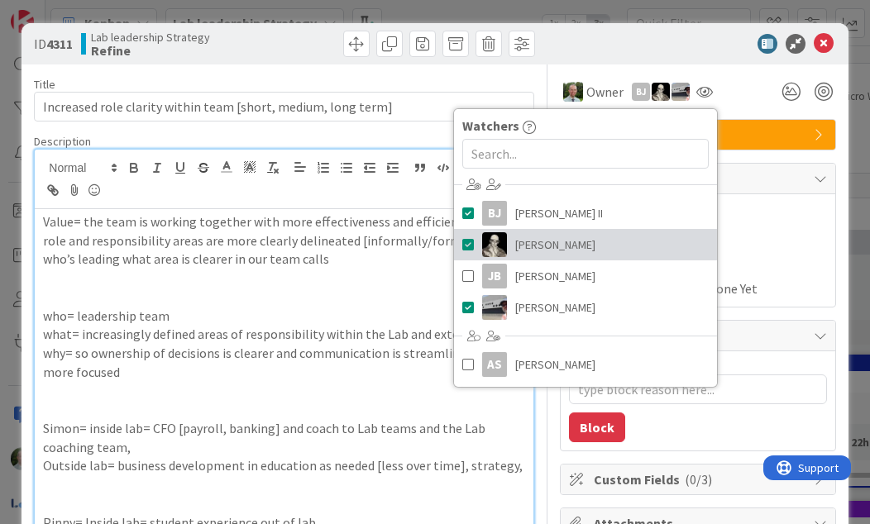
click at [474, 244] on link "[PERSON_NAME]" at bounding box center [585, 244] width 263 height 31
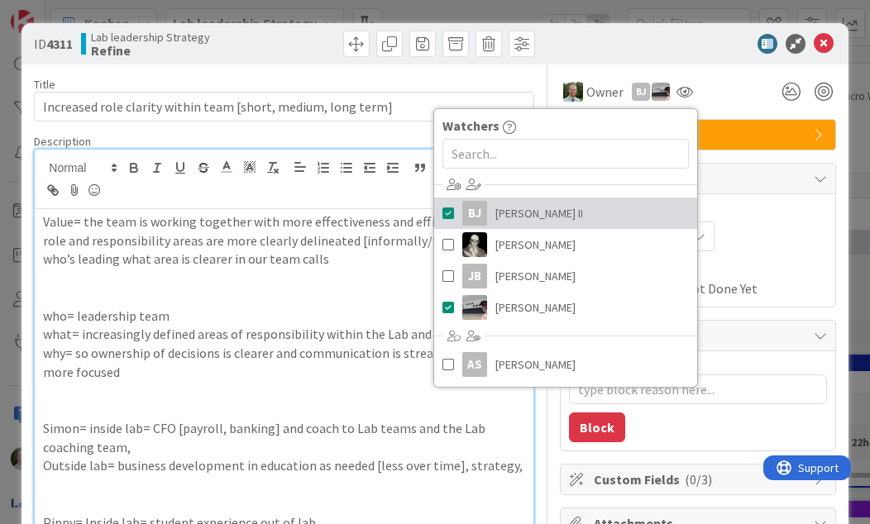
click at [467, 203] on div "BJ" at bounding box center [474, 213] width 25 height 25
type textarea "x"
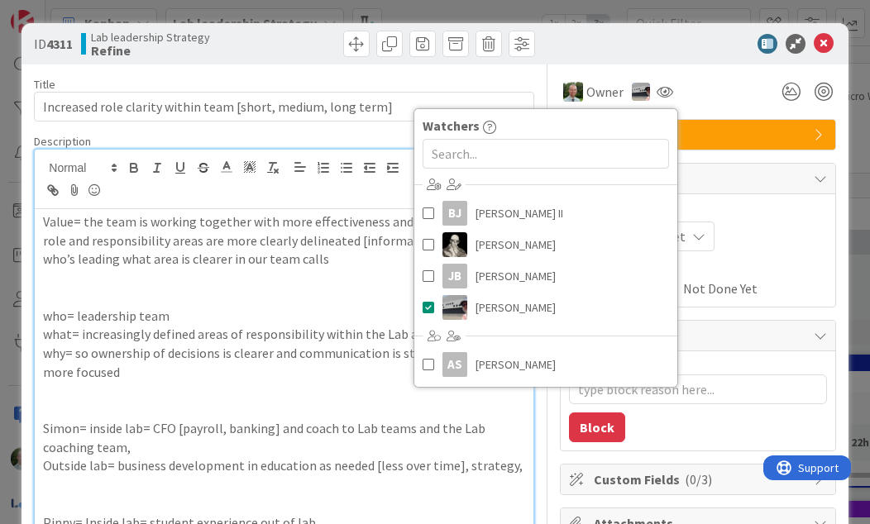
click at [762, 220] on div "Planned Dates Not Set Not Set" at bounding box center [698, 227] width 258 height 49
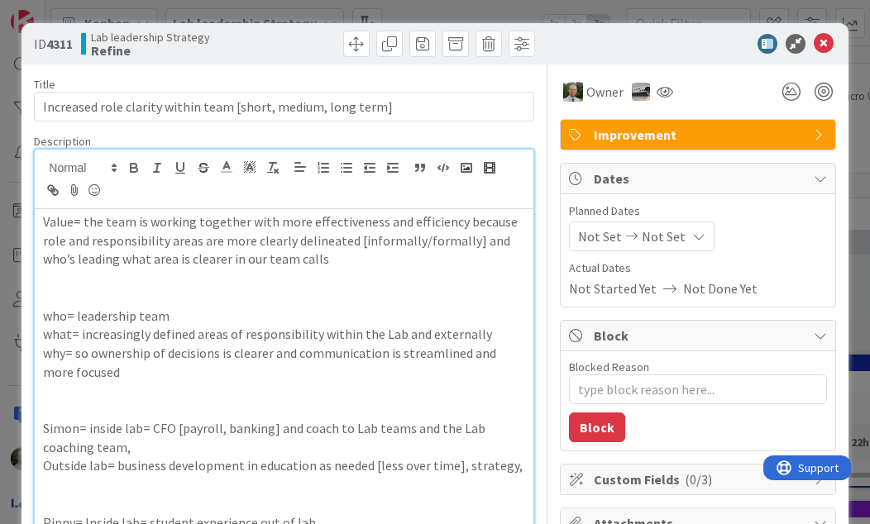
click at [660, 235] on span "Not Set" at bounding box center [663, 236] width 44 height 20
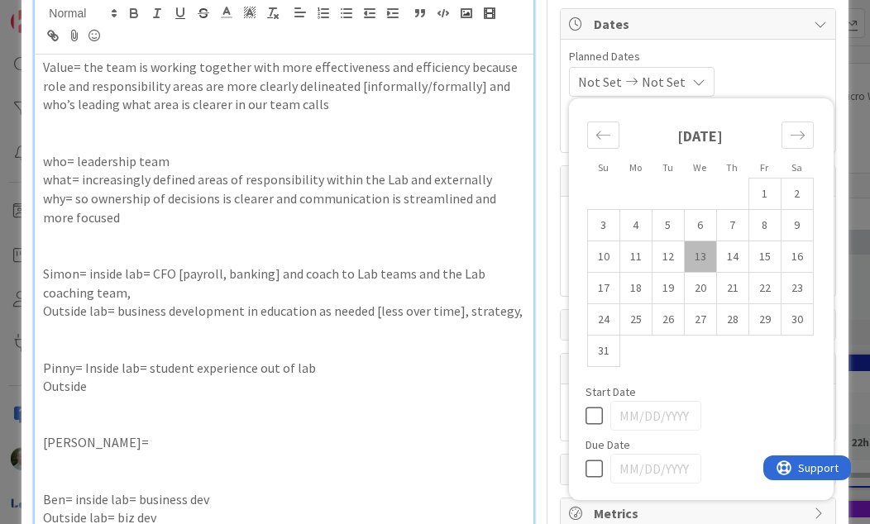
scroll to position [164, 0]
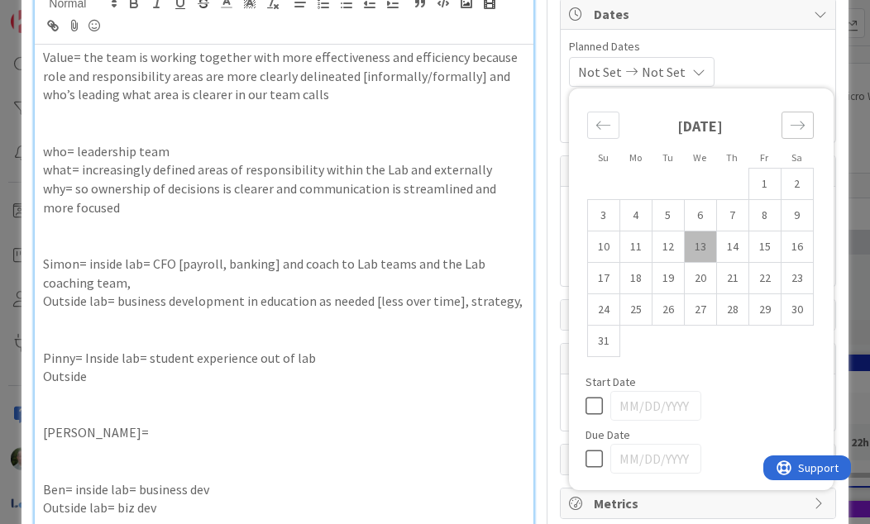
click at [803, 117] on icon "Move forward to switch to the next month." at bounding box center [797, 125] width 16 height 16
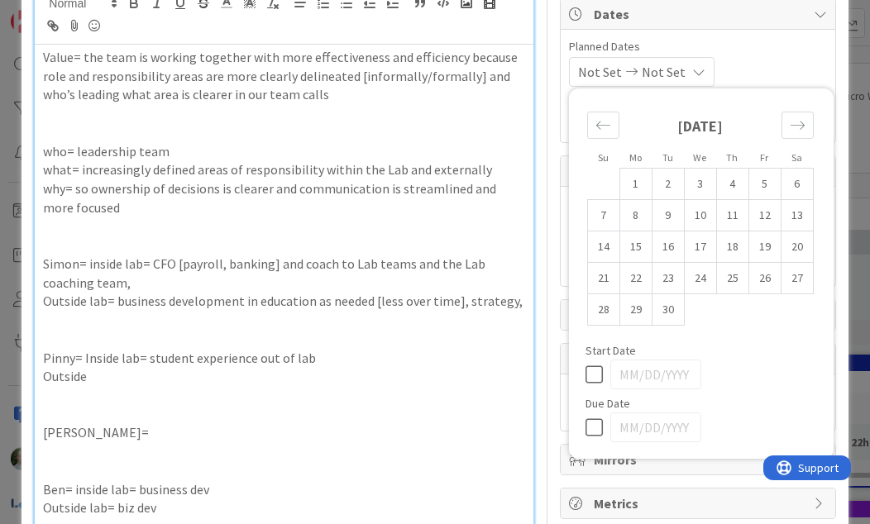
click at [701, 179] on td "3" at bounding box center [700, 184] width 32 height 31
type input "[DATE]"
type textarea "x"
click at [423, 420] on p at bounding box center [283, 414] width 481 height 19
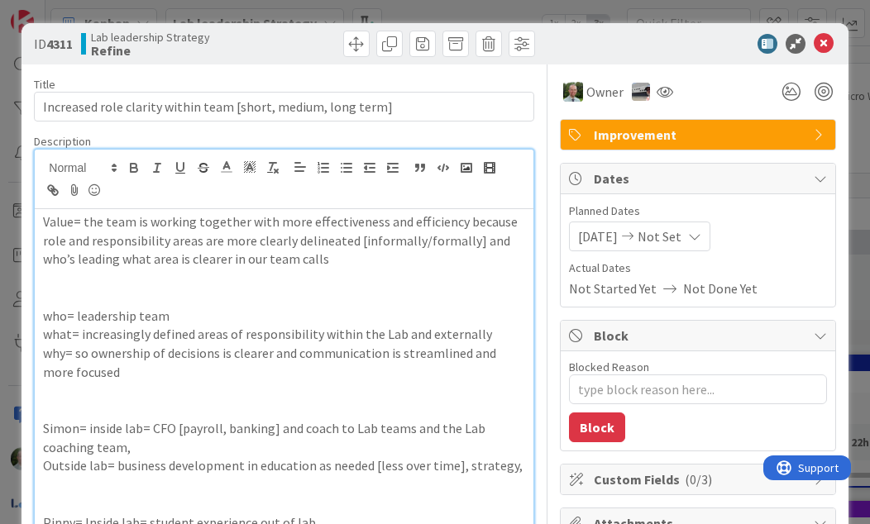
scroll to position [0, 0]
click at [821, 34] on icon at bounding box center [823, 44] width 20 height 20
